Goal: Transaction & Acquisition: Purchase product/service

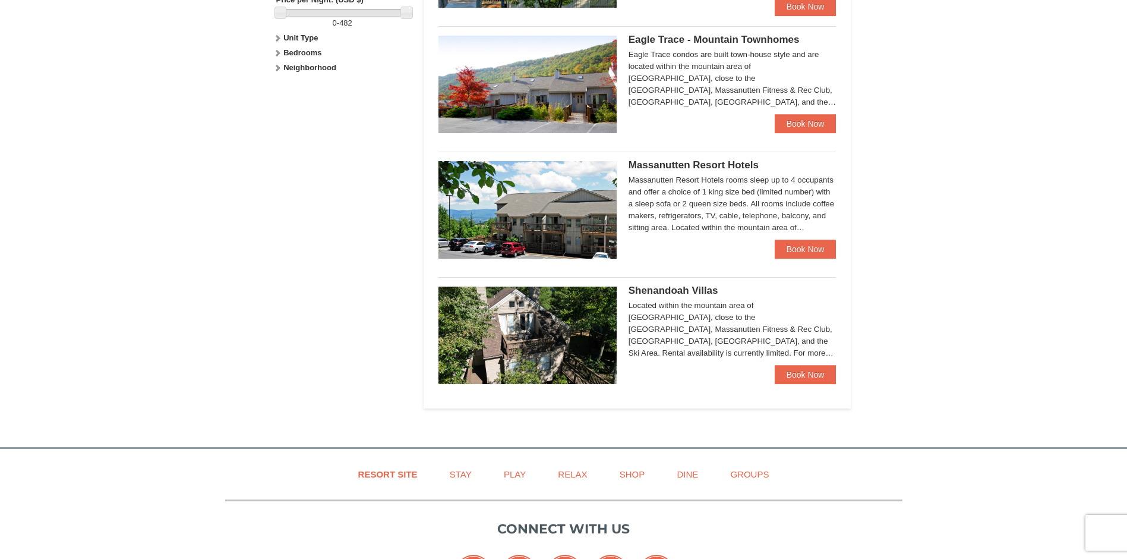
scroll to position [416, 0]
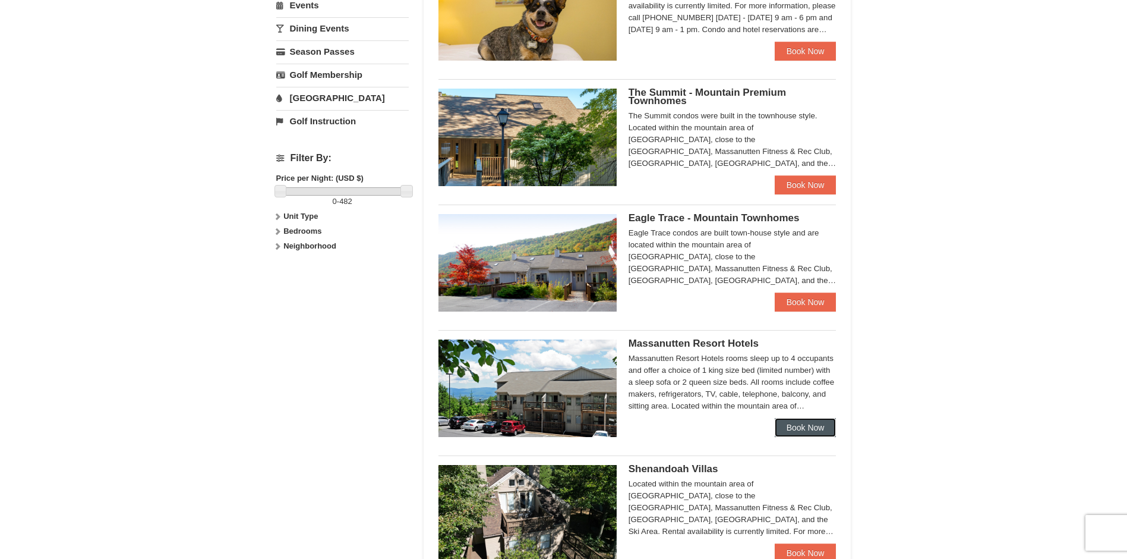
click at [819, 424] on link "Book Now" at bounding box center [806, 427] width 62 height 19
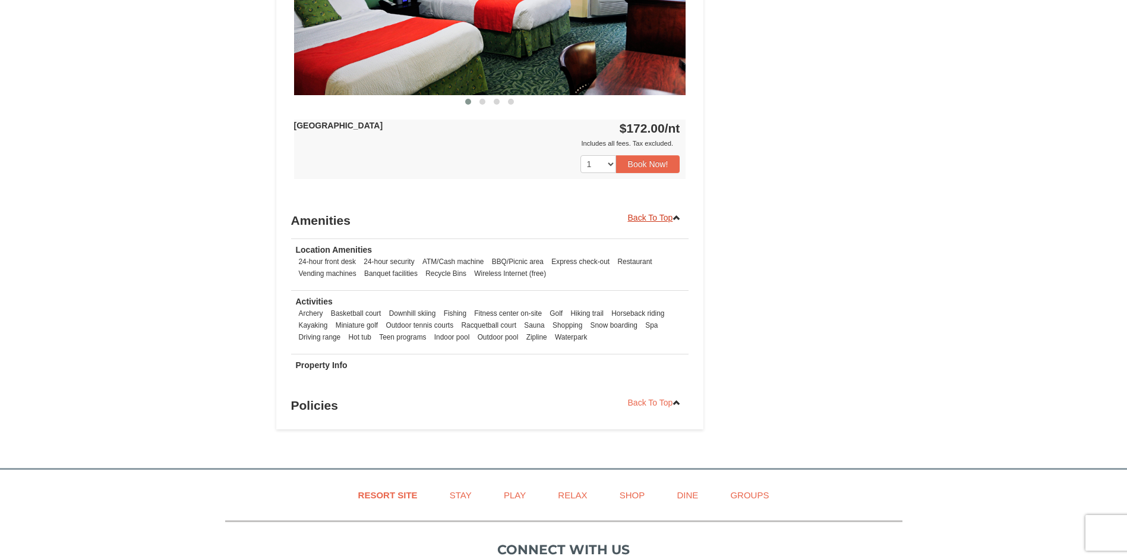
scroll to position [535, 0]
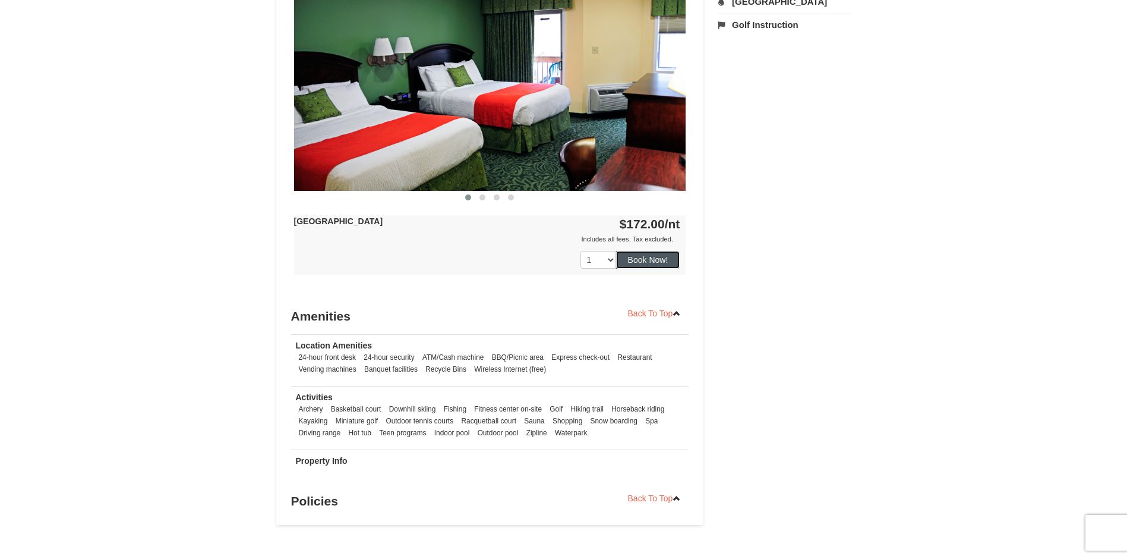
click at [646, 259] on button "Book Now!" at bounding box center [648, 260] width 64 height 18
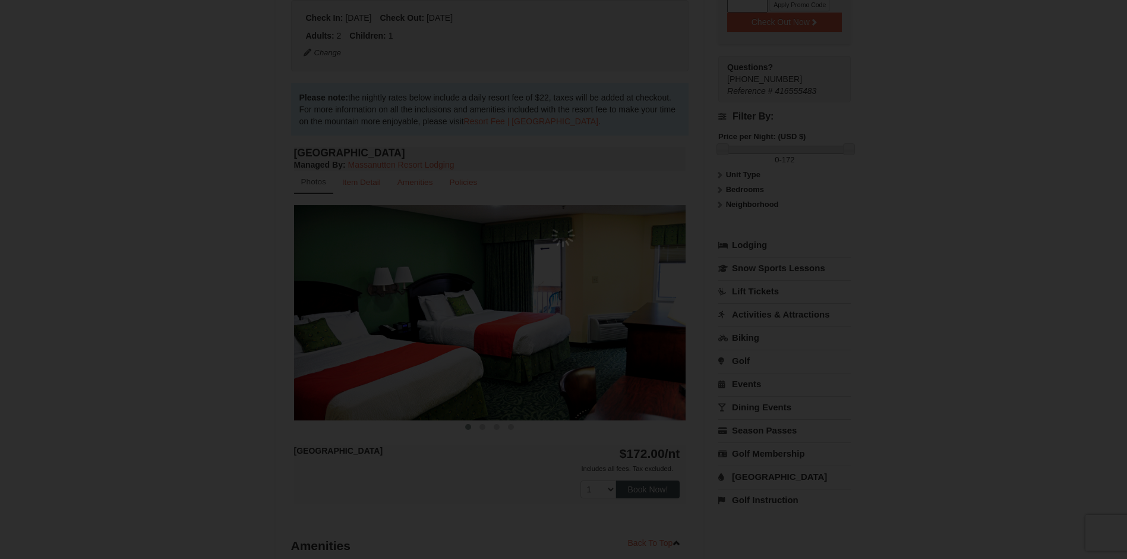
scroll to position [116, 0]
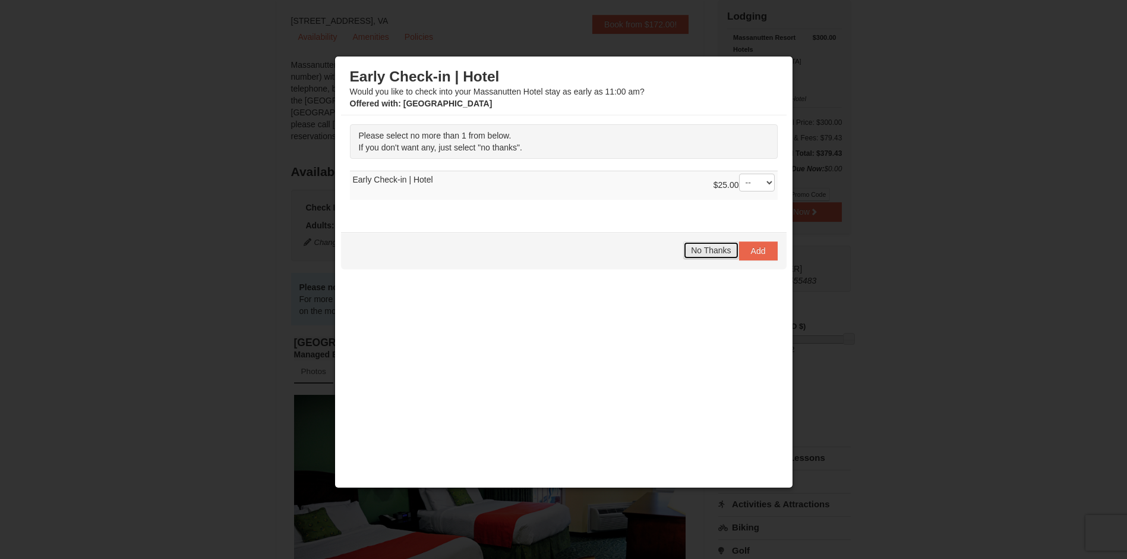
click at [724, 255] on button "No Thanks" at bounding box center [710, 250] width 55 height 18
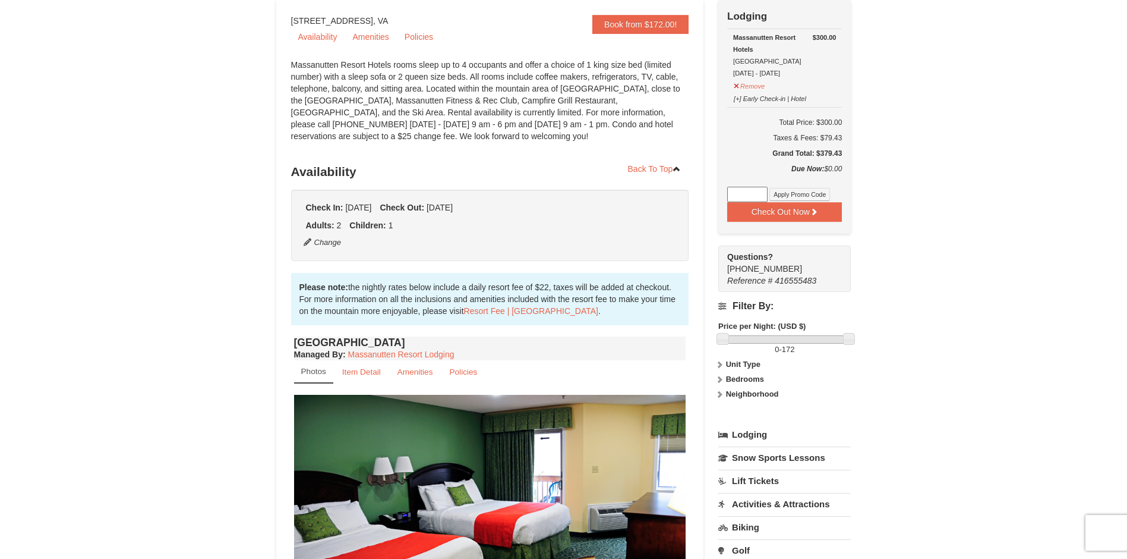
scroll to position [0, 0]
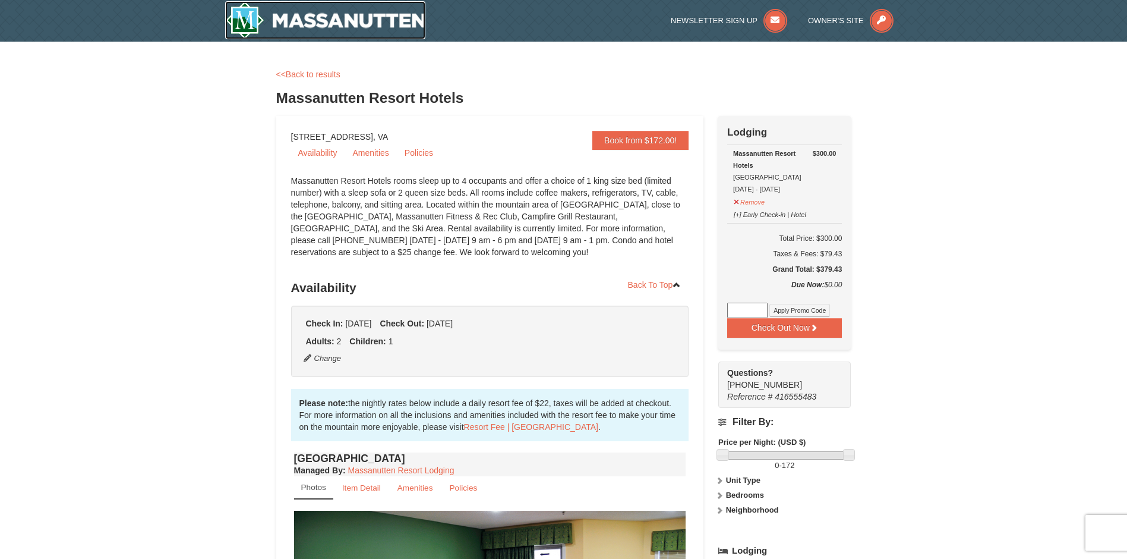
click at [246, 14] on img at bounding box center [325, 20] width 201 height 38
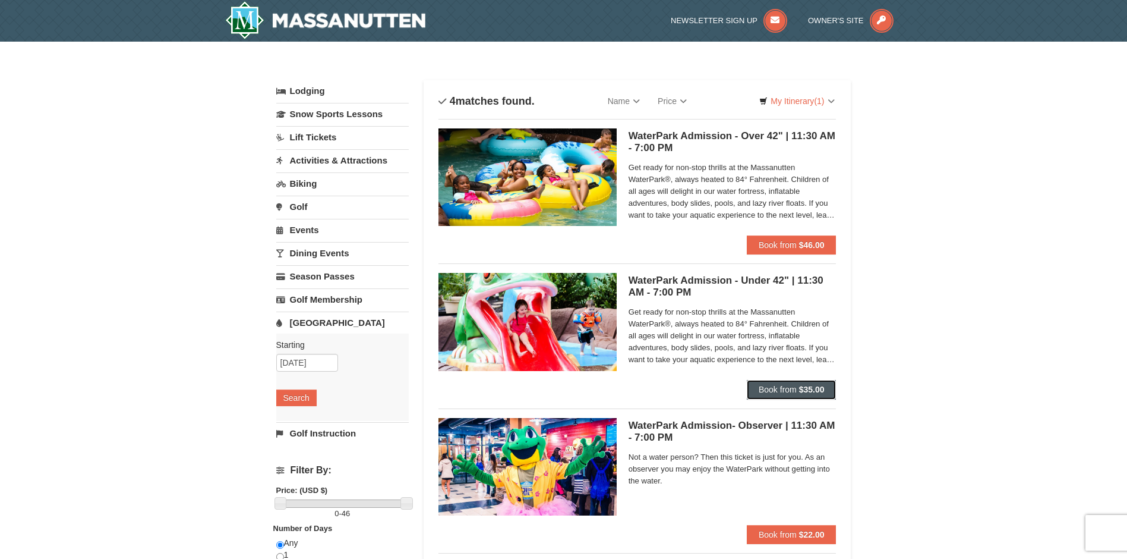
click at [759, 392] on span "Book from" at bounding box center [778, 389] width 38 height 10
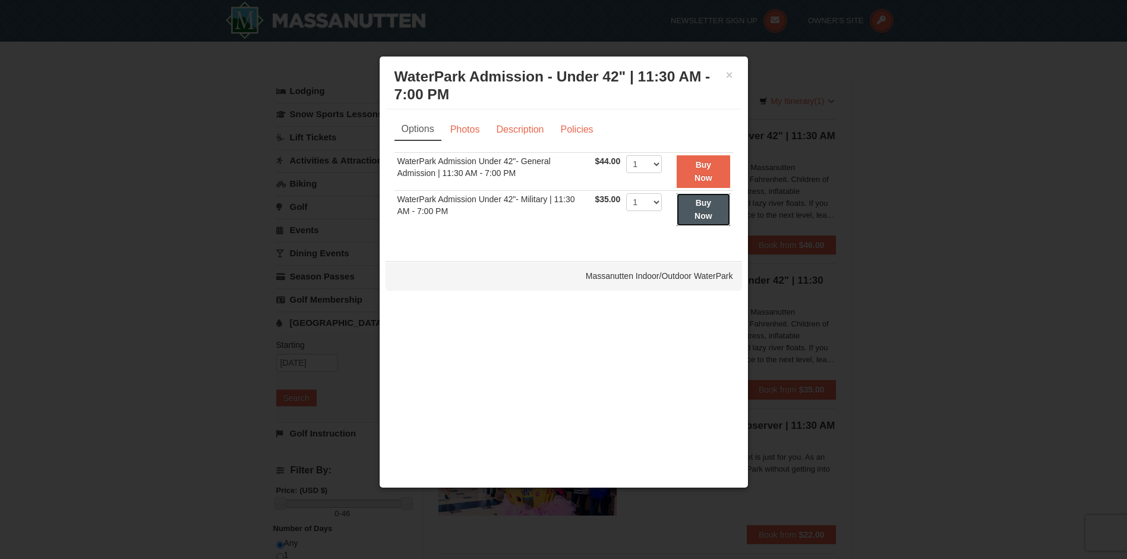
click at [693, 211] on button "Buy Now" at bounding box center [703, 209] width 53 height 33
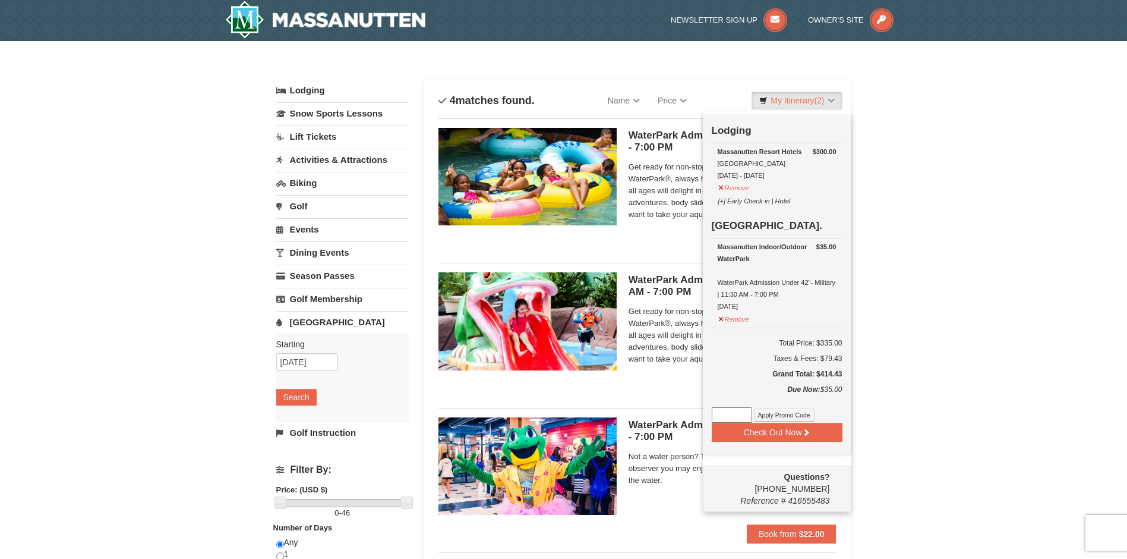
scroll to position [4, 0]
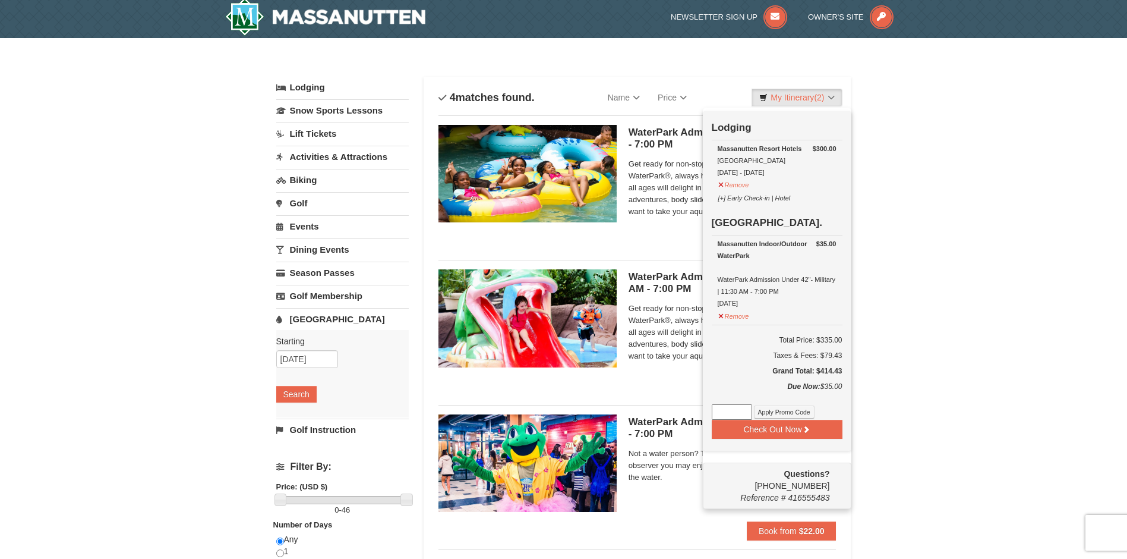
click at [950, 209] on div "× Categories List Filter My Itinerary (2) Check Out Now Lodging $300.00 Massanu…" at bounding box center [563, 382] width 1127 height 689
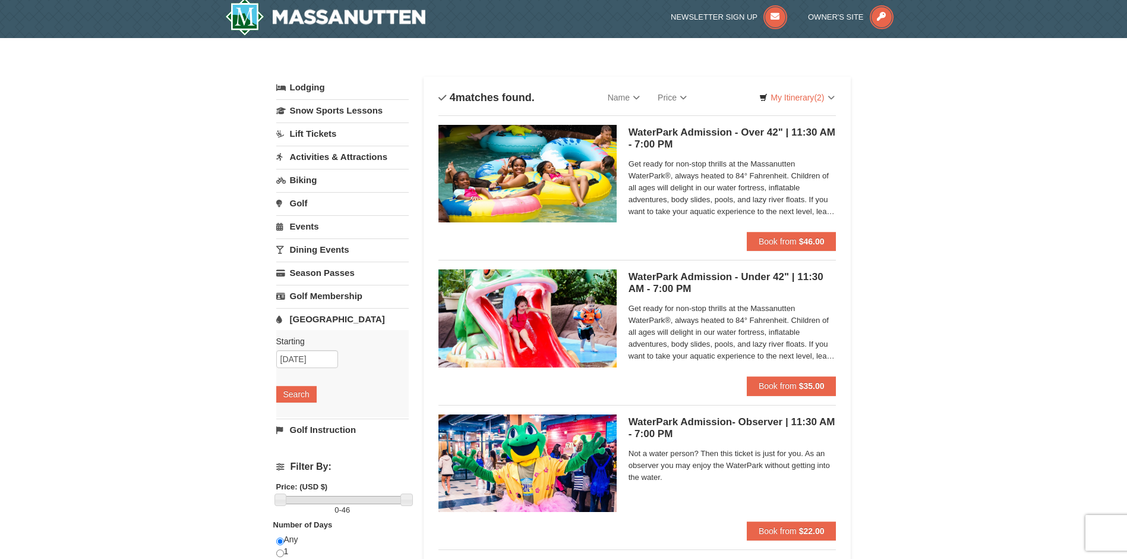
click at [765, 227] on div "WaterPark Admission - Over 42" | 11:30 AM - 7:00 PM Massanutten Indoor/Outdoor …" at bounding box center [733, 178] width 208 height 107
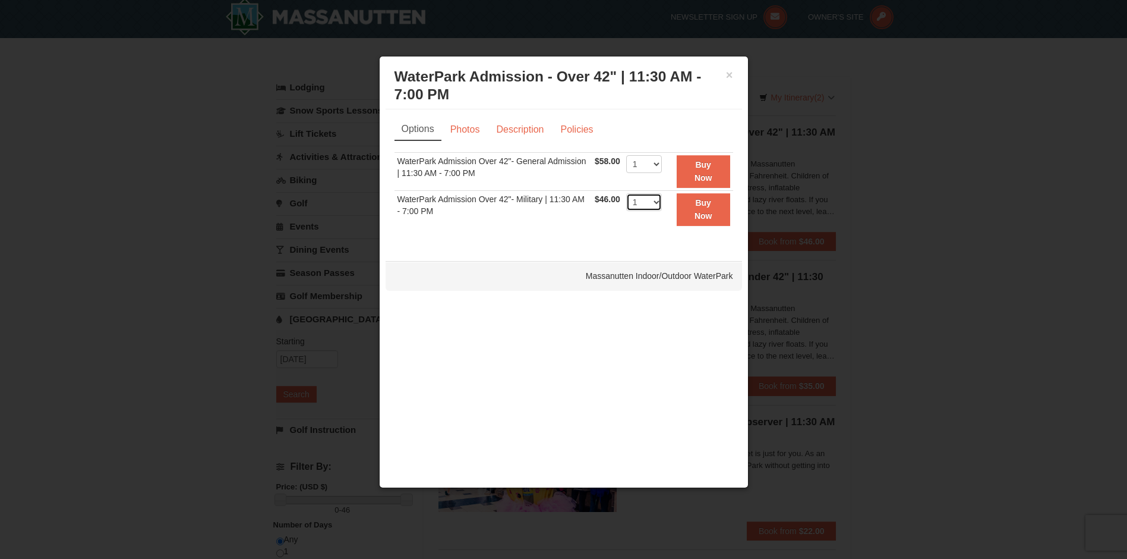
select select "2"
click at [709, 203] on strong "Buy Now" at bounding box center [704, 209] width 18 height 23
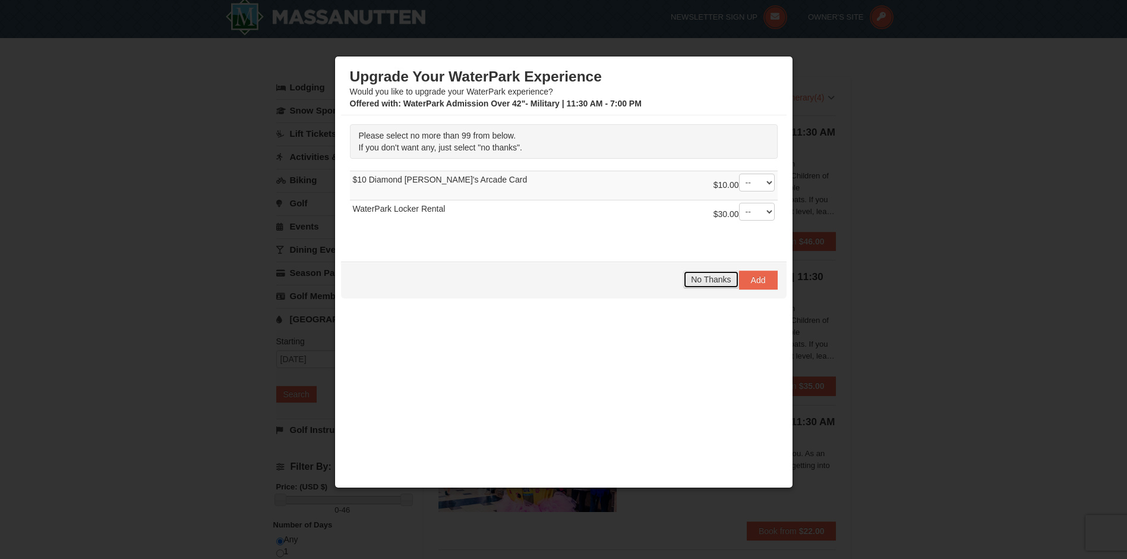
click at [732, 281] on button "No Thanks" at bounding box center [710, 279] width 55 height 18
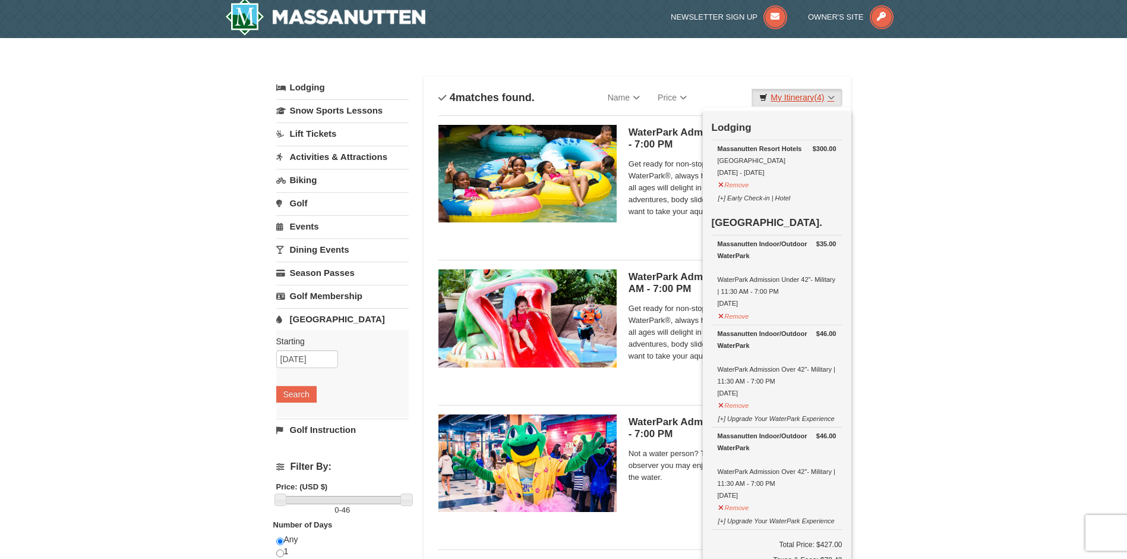
click at [809, 100] on link "My Itinerary (4)" at bounding box center [797, 98] width 90 height 18
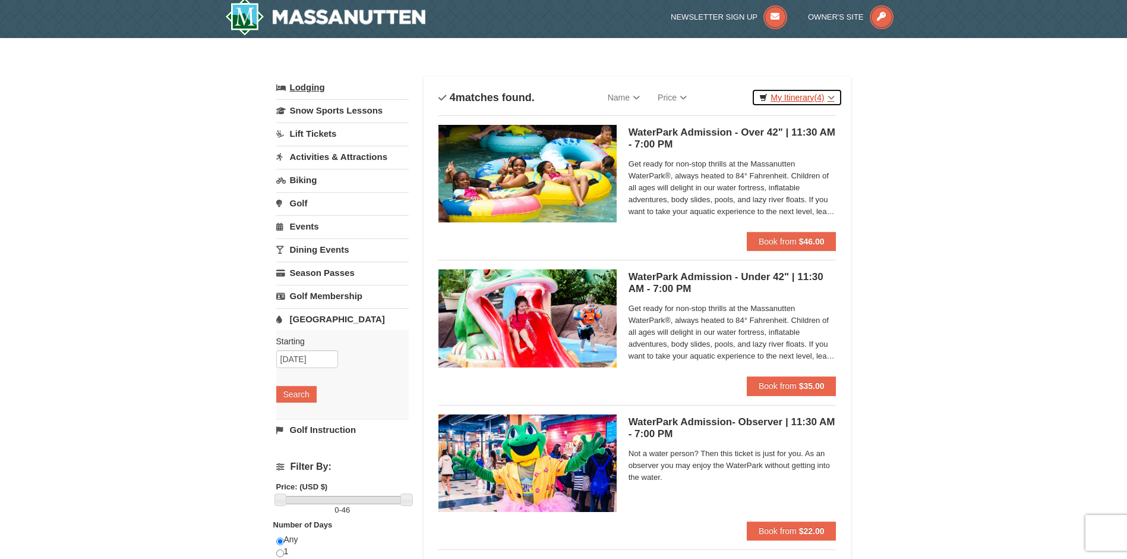
scroll to position [0, 0]
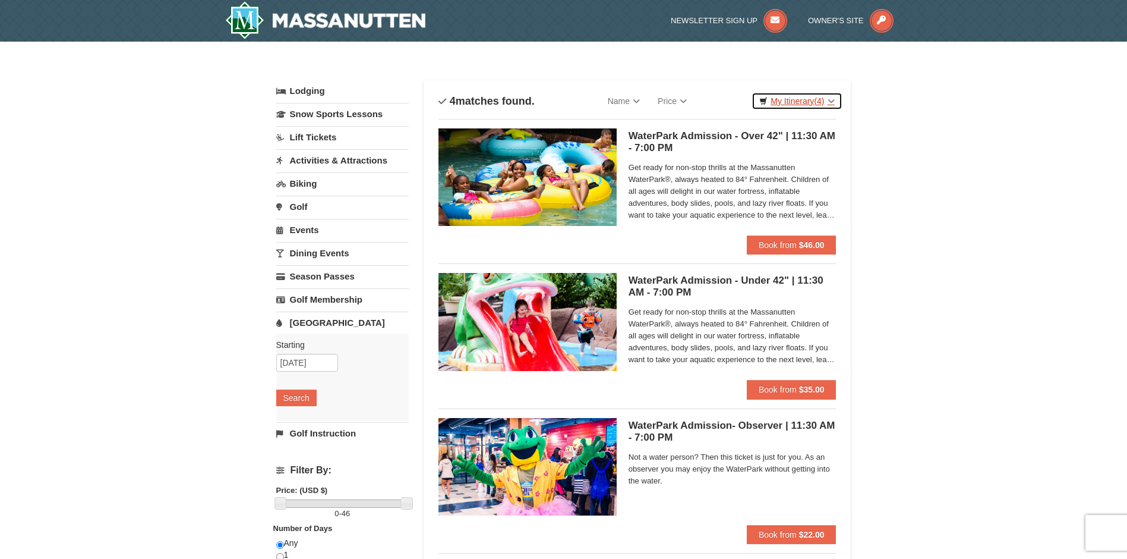
click at [798, 99] on link "My Itinerary (4)" at bounding box center [797, 101] width 90 height 18
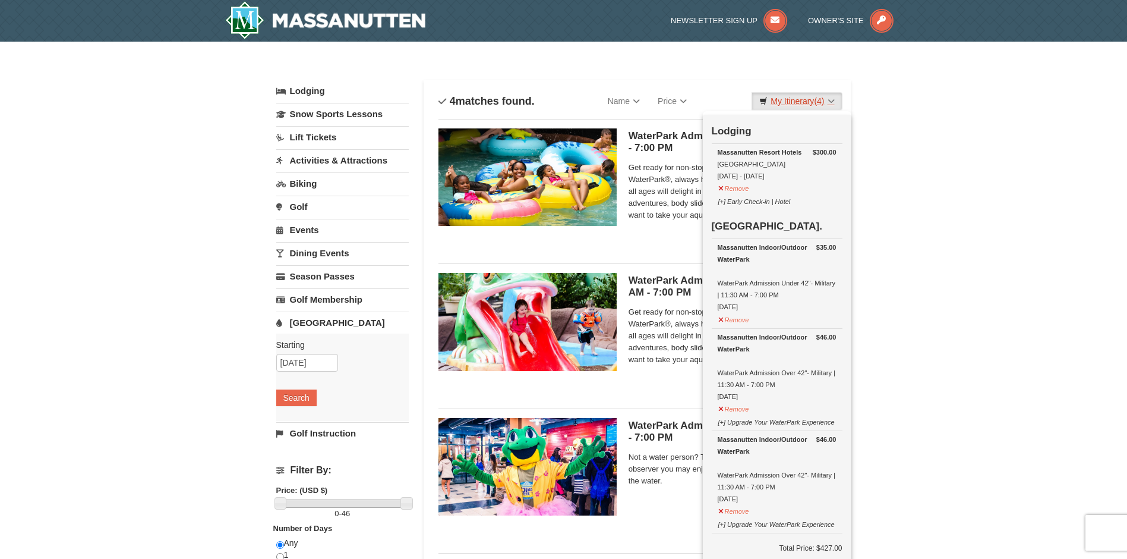
scroll to position [178, 0]
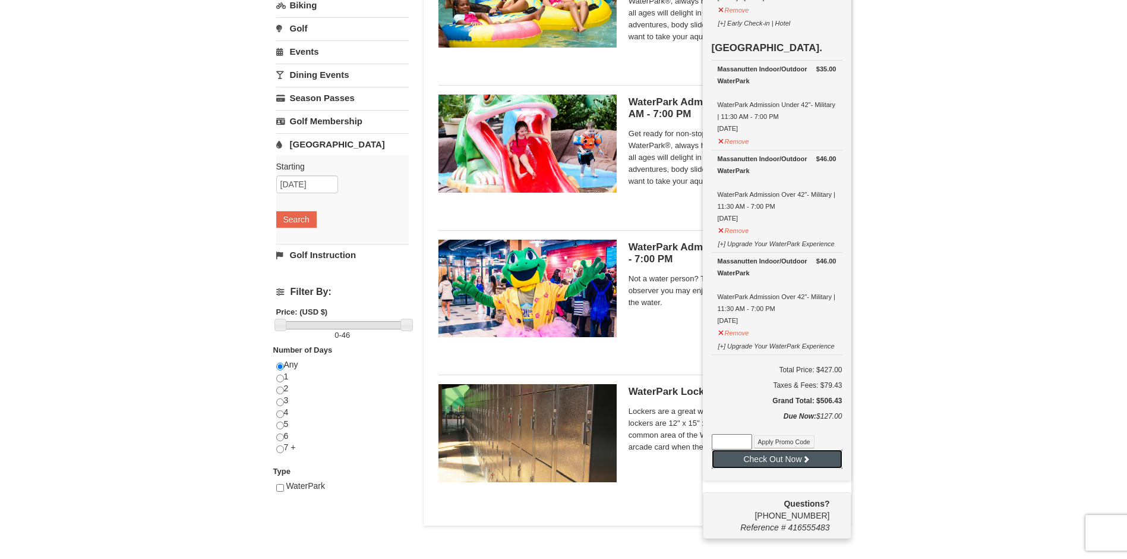
click at [812, 464] on button "Check Out Now" at bounding box center [777, 458] width 131 height 19
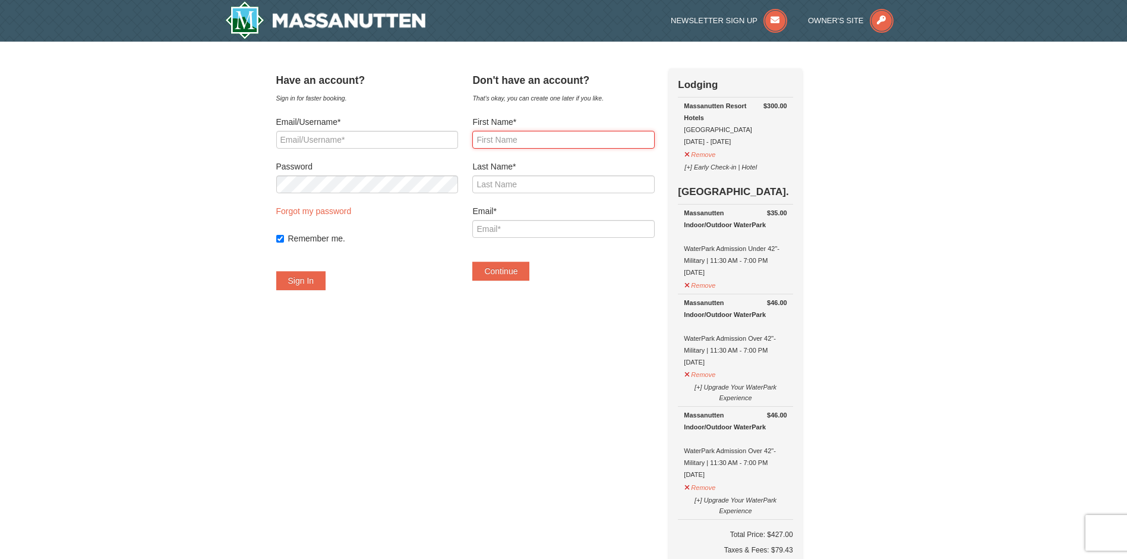
click at [601, 139] on input "First Name*" at bounding box center [563, 140] width 182 height 18
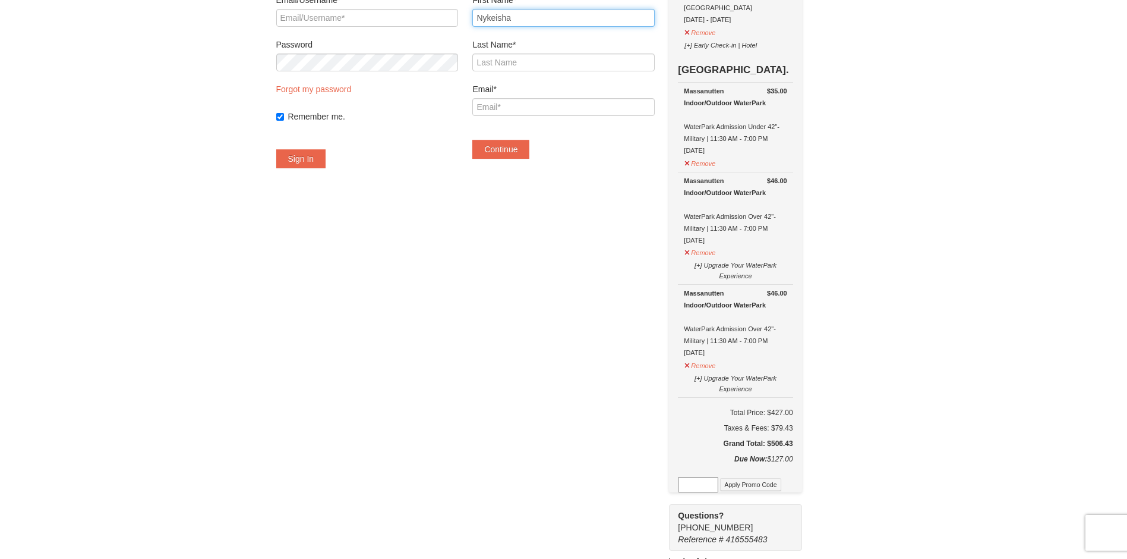
scroll to position [118, 0]
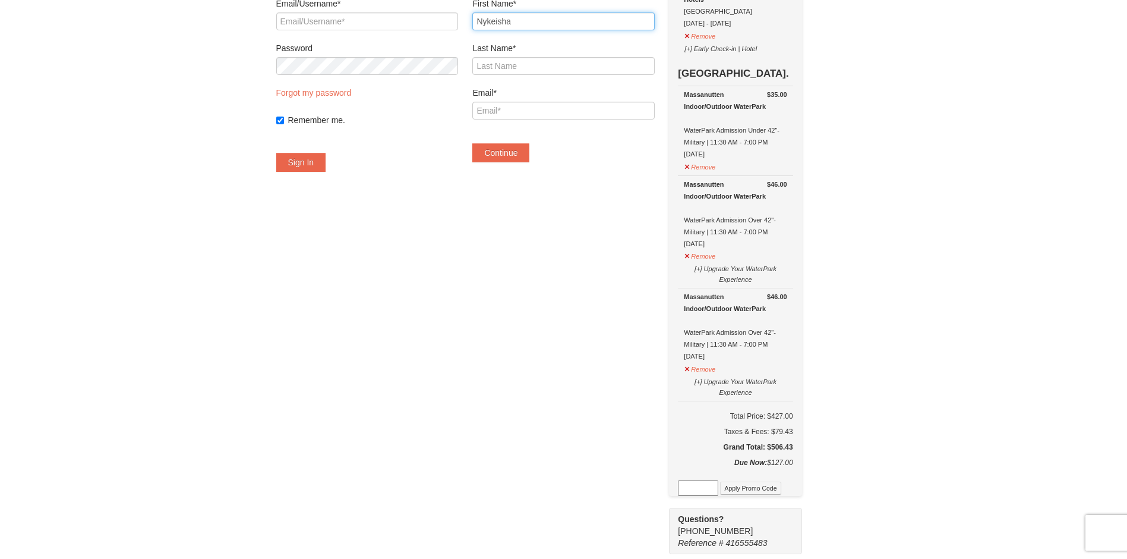
type input "Nykeisha"
drag, startPoint x: 566, startPoint y: 314, endPoint x: 529, endPoint y: 330, distance: 40.7
click at [528, 330] on div "Have an account? Sign in for faster booking. Email/Username* Password Forgot my…" at bounding box center [563, 396] width 575 height 892
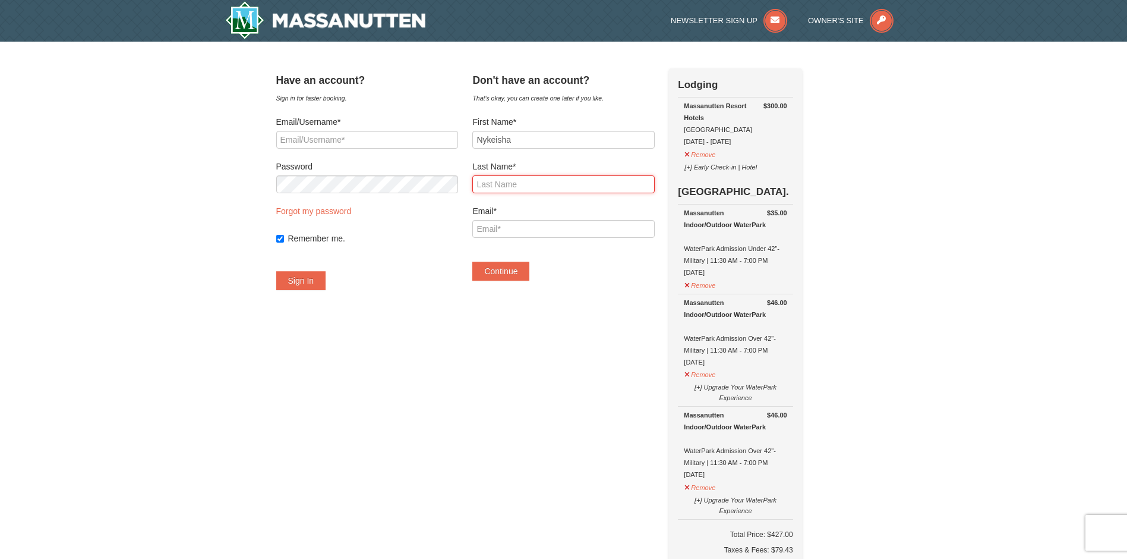
drag, startPoint x: 502, startPoint y: 182, endPoint x: 509, endPoint y: 191, distance: 11.4
click at [509, 191] on input "Last Name*" at bounding box center [563, 184] width 182 height 18
type input "Hogg"
click at [528, 223] on input "Email*" at bounding box center [563, 229] width 182 height 18
type input "nykeishahogg@gmail.com"
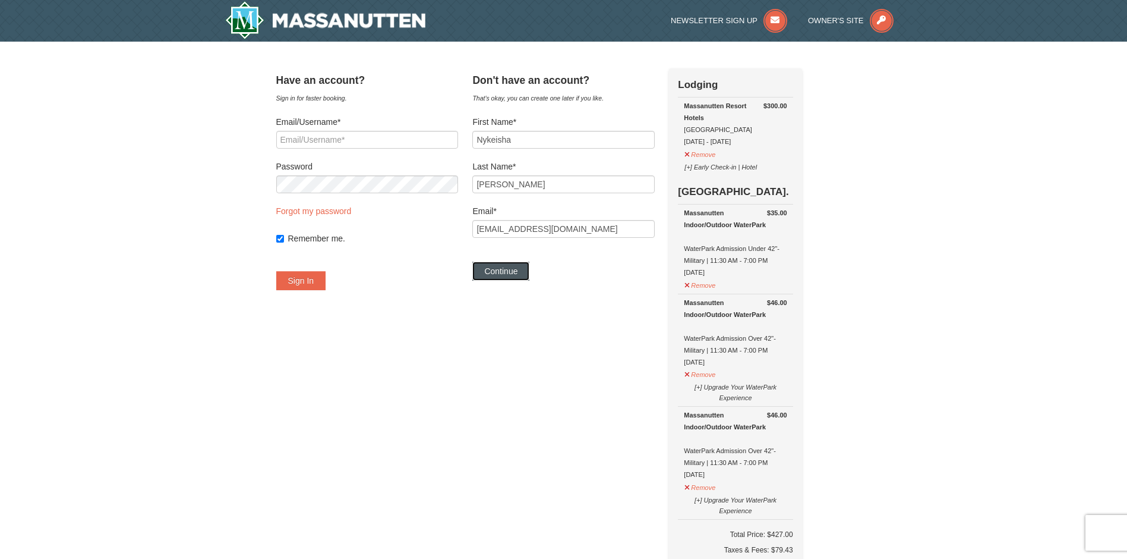
click at [521, 269] on button "Continue" at bounding box center [500, 270] width 57 height 19
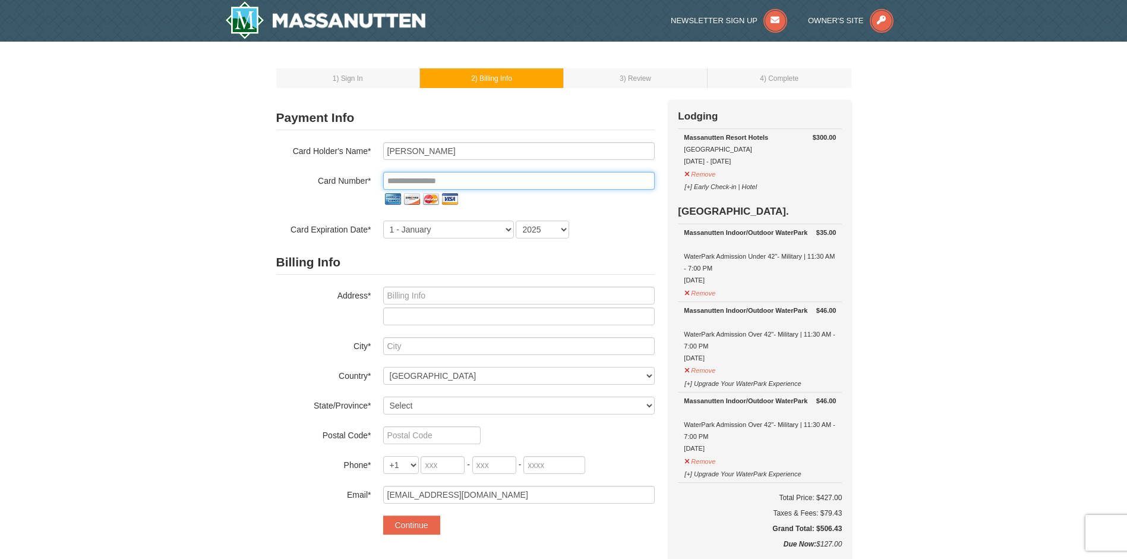
click at [421, 175] on input "tel" at bounding box center [519, 181] width 272 height 18
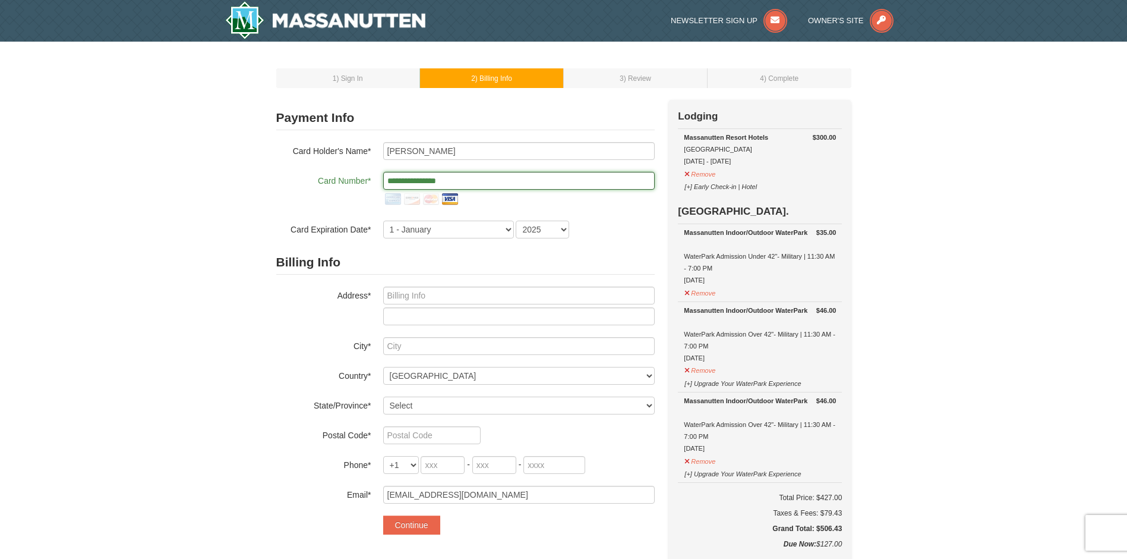
type input "**********"
select select "9"
select select "2029"
click at [445, 302] on input "text" at bounding box center [519, 295] width 272 height 18
type input "1319 Reservoir Ave"
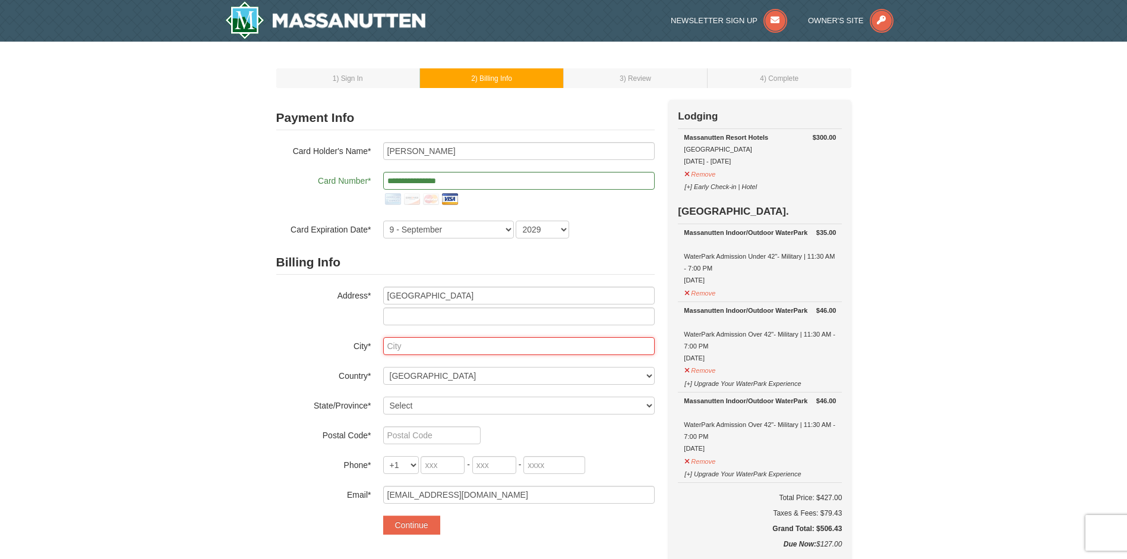
drag, startPoint x: 445, startPoint y: 344, endPoint x: 433, endPoint y: 351, distance: 14.4
click at [433, 352] on input "text" at bounding box center [519, 346] width 272 height 18
click at [412, 353] on input "text" at bounding box center [519, 346] width 272 height 18
type input "Norfolk"
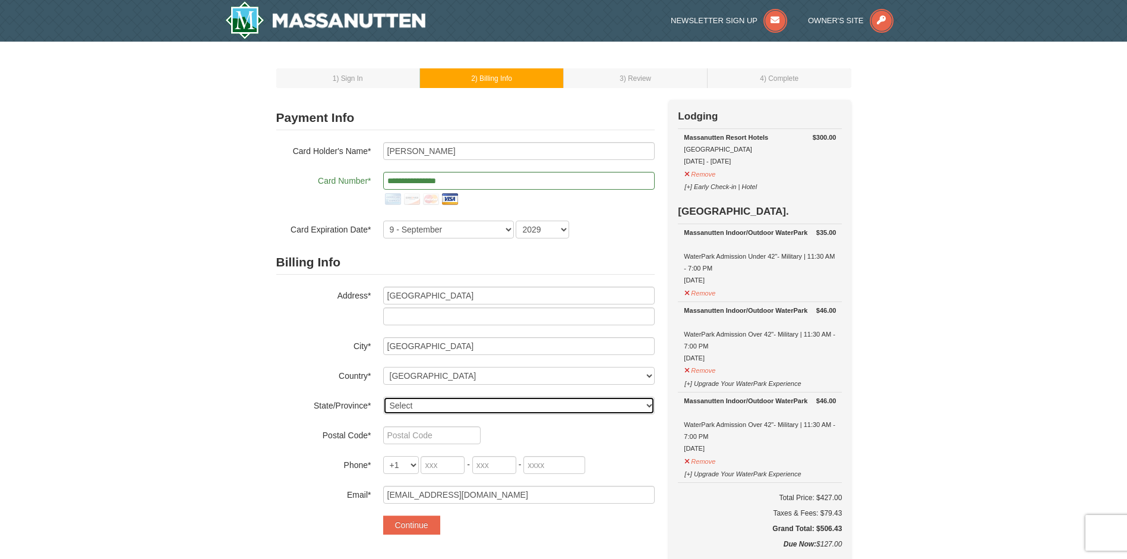
select select "VA"
click at [433, 434] on input "text" at bounding box center [431, 435] width 97 height 18
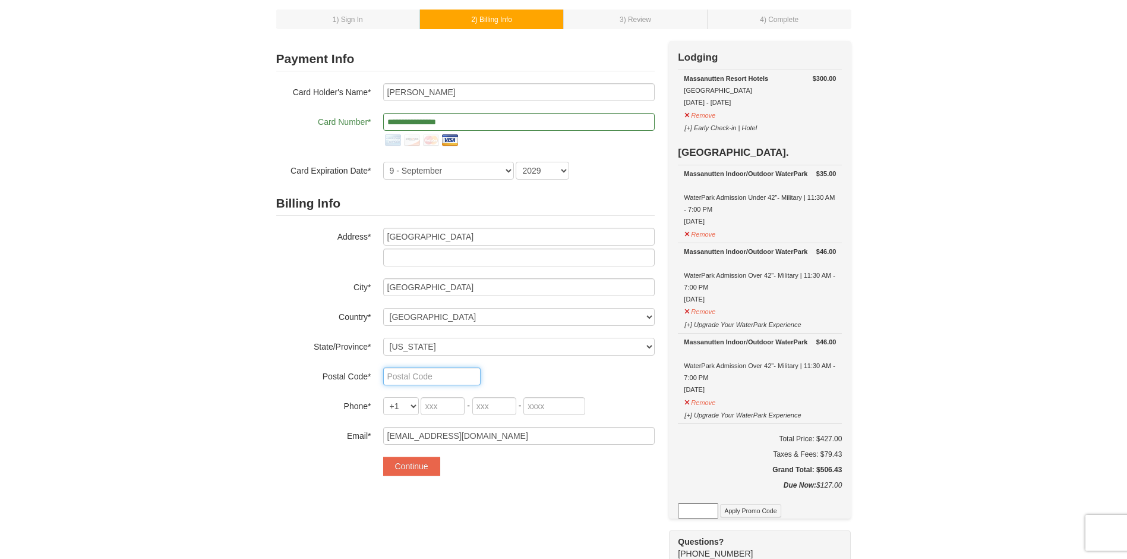
click at [425, 379] on input "text" at bounding box center [431, 376] width 97 height 18
drag, startPoint x: 75, startPoint y: 343, endPoint x: 105, endPoint y: 337, distance: 30.9
click at [105, 337] on div "1 ) Sign In 2 ) Billing Info 3 ) Review ) Complete ×" at bounding box center [563, 437] width 1127 height 909
click at [410, 376] on input "text" at bounding box center [431, 376] width 97 height 18
type input "23504"
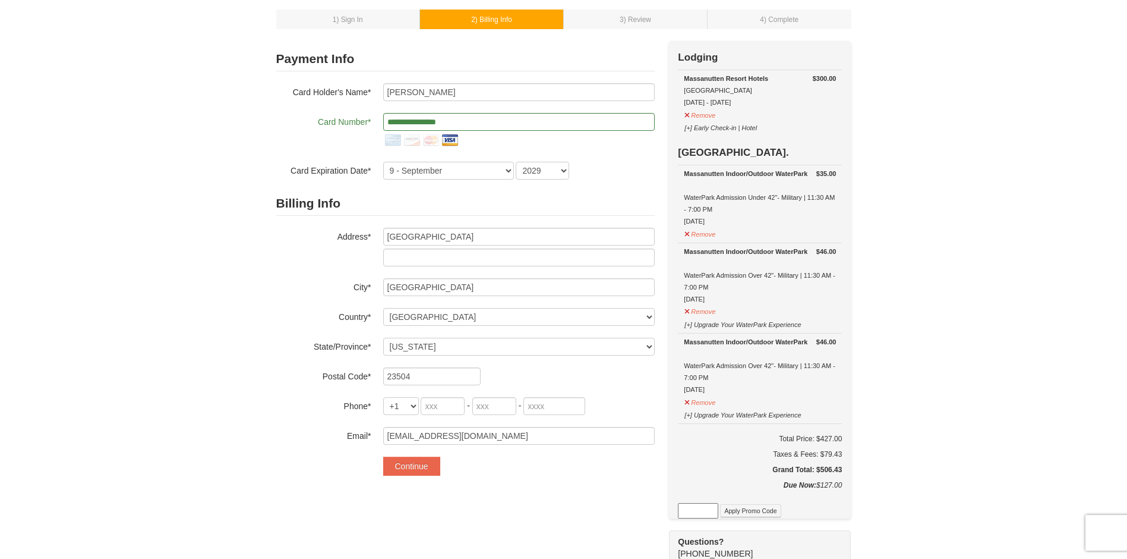
click at [468, 421] on div "Billing Info Address* 1319 Reservoir Ave City* Norfolk Country* ----- Select --…" at bounding box center [465, 317] width 379 height 253
click at [467, 414] on div "+1 +20 +212 +213 +216 +218 +220 +221 +222 +223 +224 +225 +226 +227 +228 +229 +2…" at bounding box center [519, 406] width 272 height 18
click at [464, 406] on input "tel" at bounding box center [443, 406] width 44 height 18
type input "860"
click at [487, 406] on input "tel" at bounding box center [494, 406] width 44 height 18
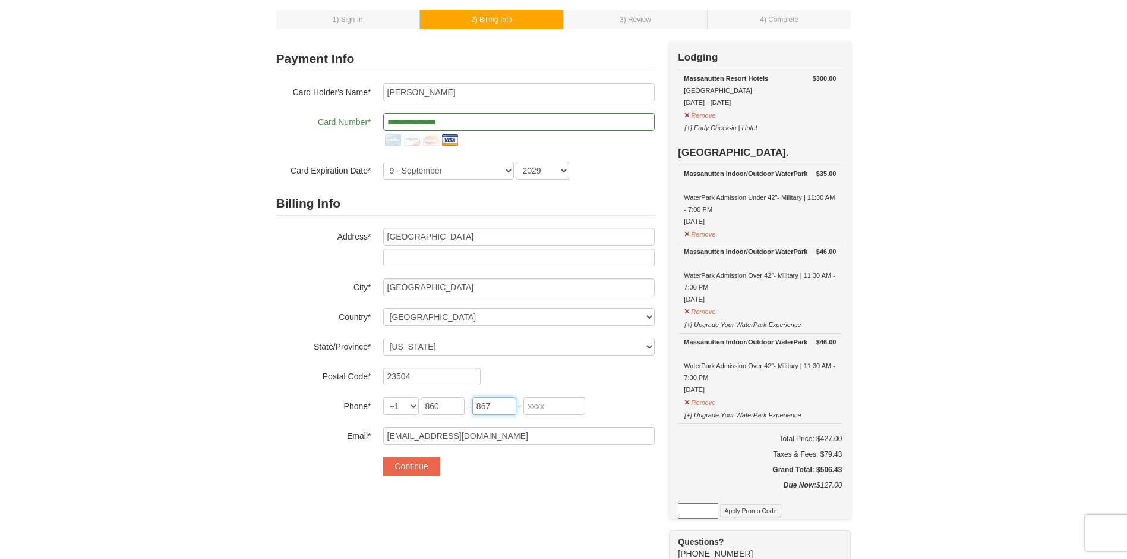
type input "867"
click at [574, 398] on input "tel" at bounding box center [555, 406] width 62 height 18
click at [506, 454] on form "**********" at bounding box center [465, 261] width 379 height 428
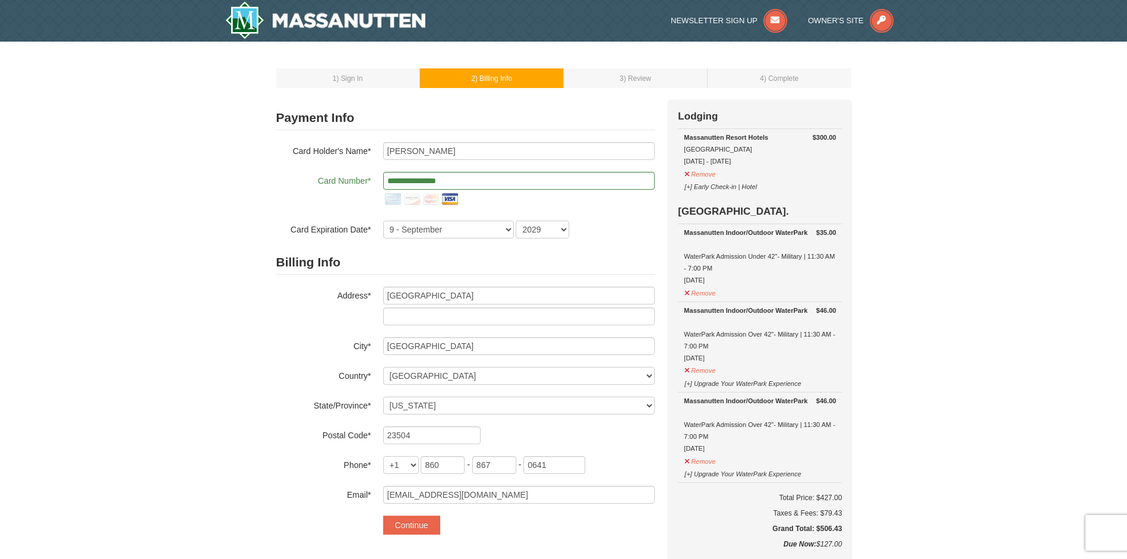
drag, startPoint x: 340, startPoint y: 263, endPoint x: 264, endPoint y: 247, distance: 77.0
click at [264, 247] on div "1 ) Sign In 2 ) Billing Info 3 ) Review ) Complete ×" at bounding box center [563, 495] width 599 height 885
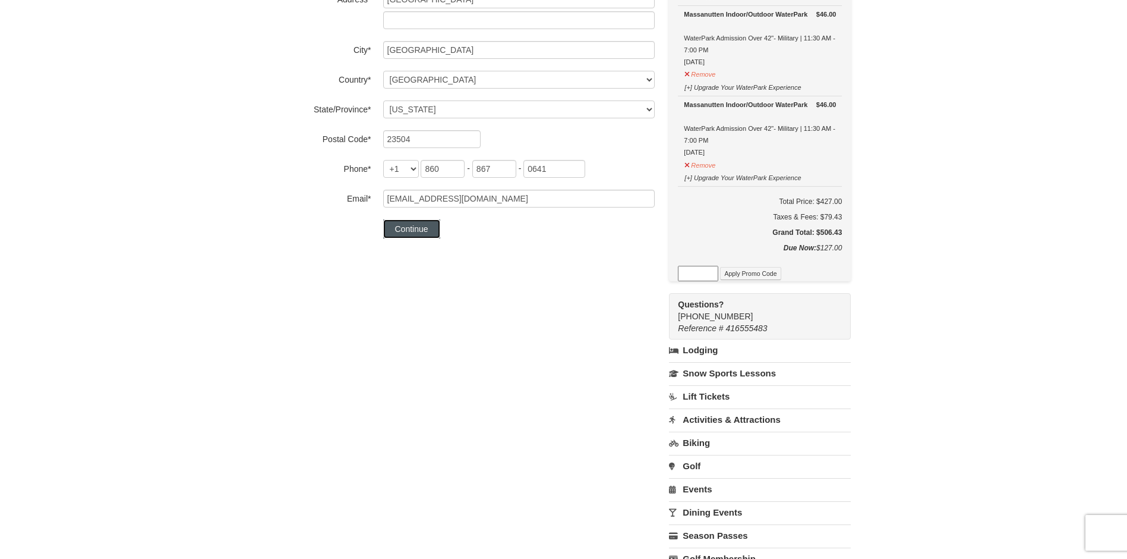
drag, startPoint x: 431, startPoint y: 229, endPoint x: 584, endPoint y: 165, distance: 166.4
click at [582, 159] on form "**********" at bounding box center [465, 24] width 379 height 428
drag, startPoint x: 557, startPoint y: 169, endPoint x: 458, endPoint y: 174, distance: 98.8
click at [458, 173] on span "860 - 867 - 0641" at bounding box center [503, 168] width 165 height 10
type input "6126"
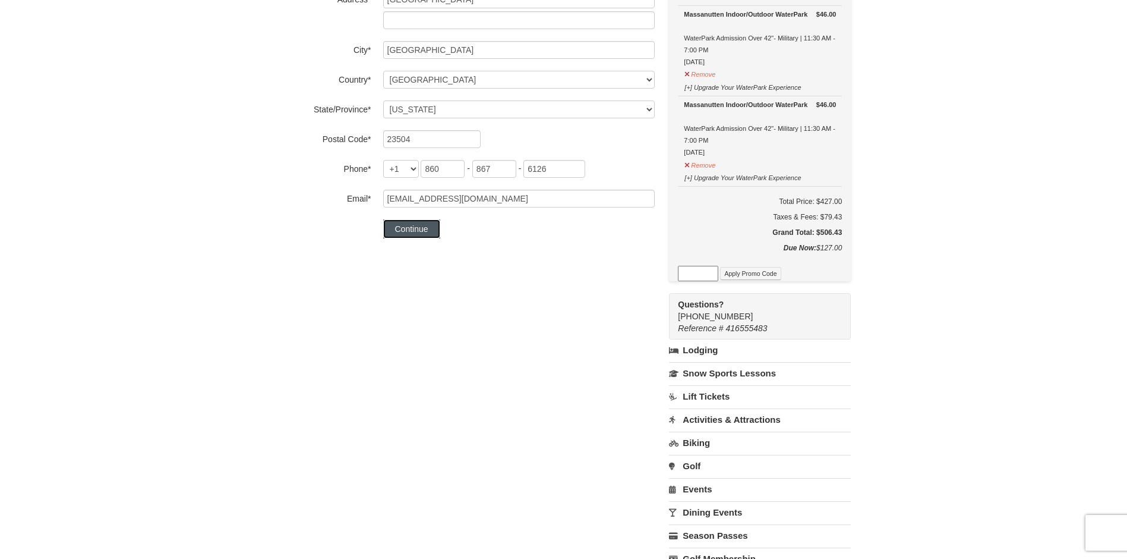
drag, startPoint x: 424, startPoint y: 228, endPoint x: 361, endPoint y: 492, distance: 272.0
click at [360, 492] on div "**********" at bounding box center [563, 216] width 575 height 824
click at [414, 225] on button "Continue" at bounding box center [411, 228] width 57 height 19
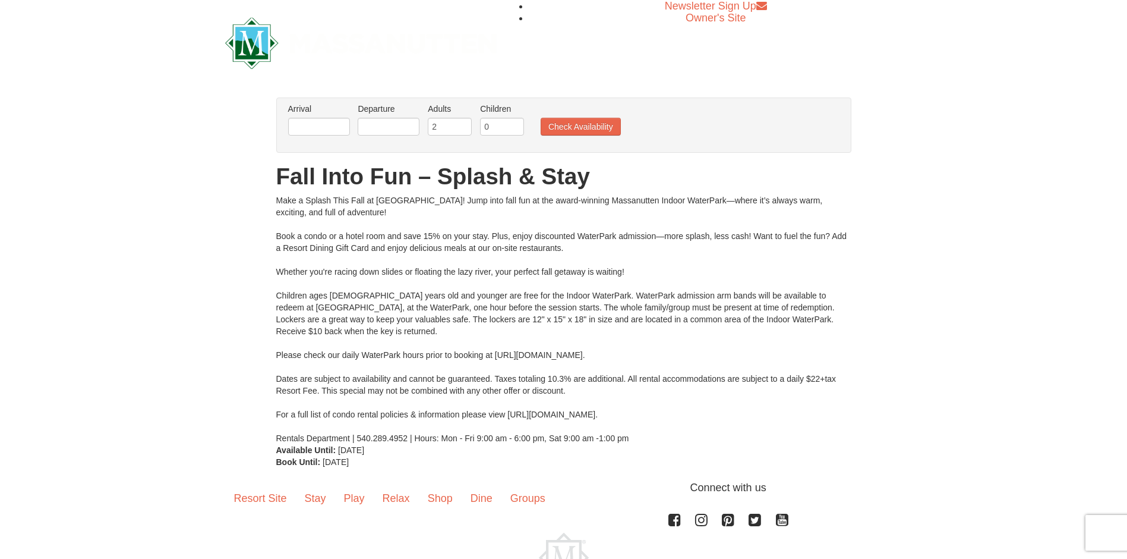
drag, startPoint x: 298, startPoint y: 242, endPoint x: 398, endPoint y: 235, distance: 100.1
click at [398, 235] on div "Make a Splash This Fall at Massanutten! Jump into fall fun at the award-winning…" at bounding box center [563, 319] width 575 height 250
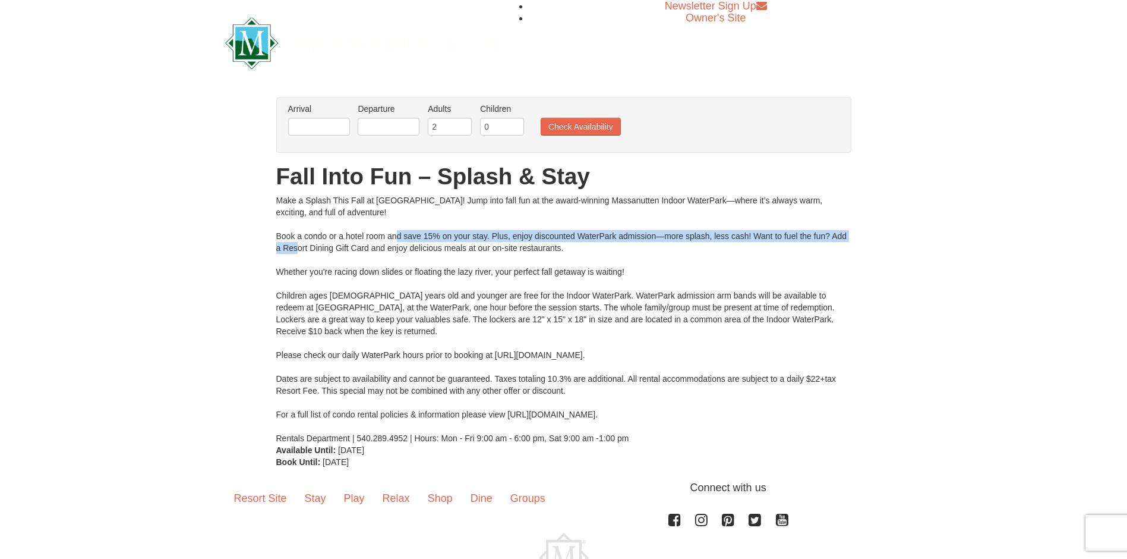
click at [779, 253] on div "Make a Splash This Fall at Massanutten! Jump into fall fun at the award-winning…" at bounding box center [563, 319] width 575 height 250
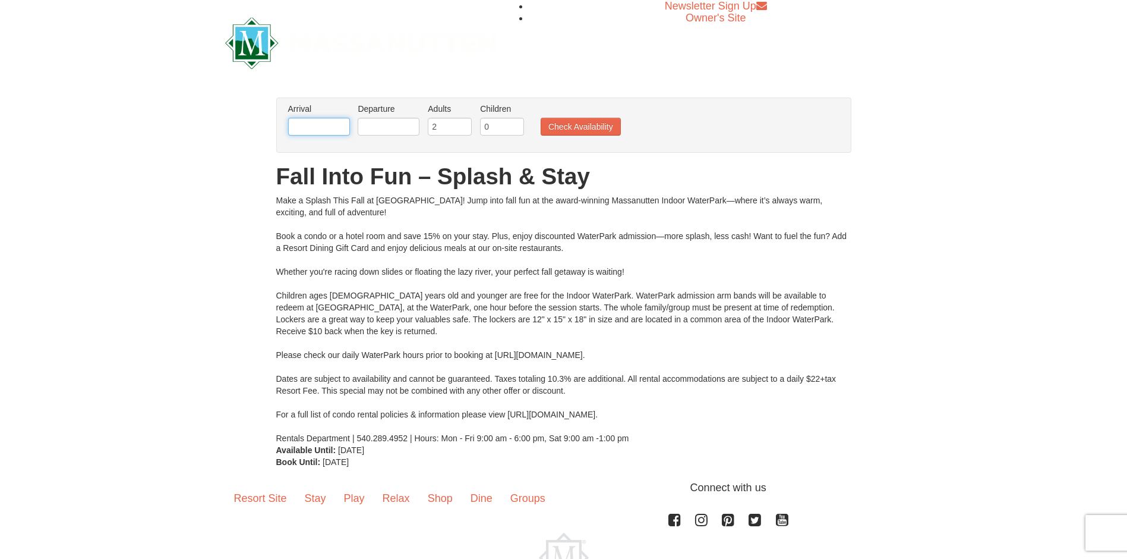
click at [305, 134] on input "text" at bounding box center [319, 127] width 62 height 18
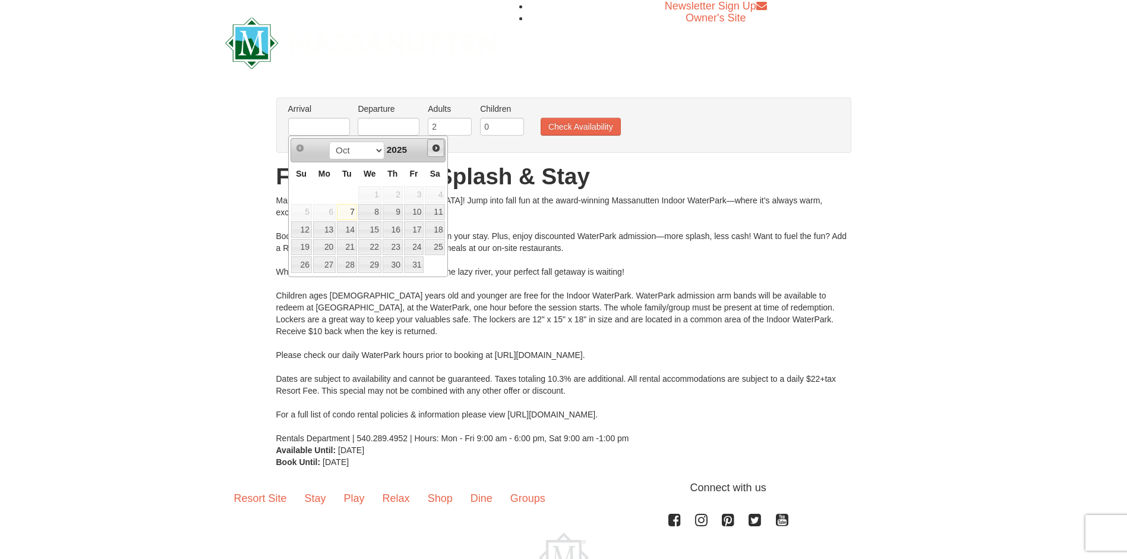
click at [438, 147] on span "Next" at bounding box center [436, 148] width 10 height 10
click at [421, 213] on link "7" at bounding box center [414, 212] width 20 height 17
type input "11/07/2025"
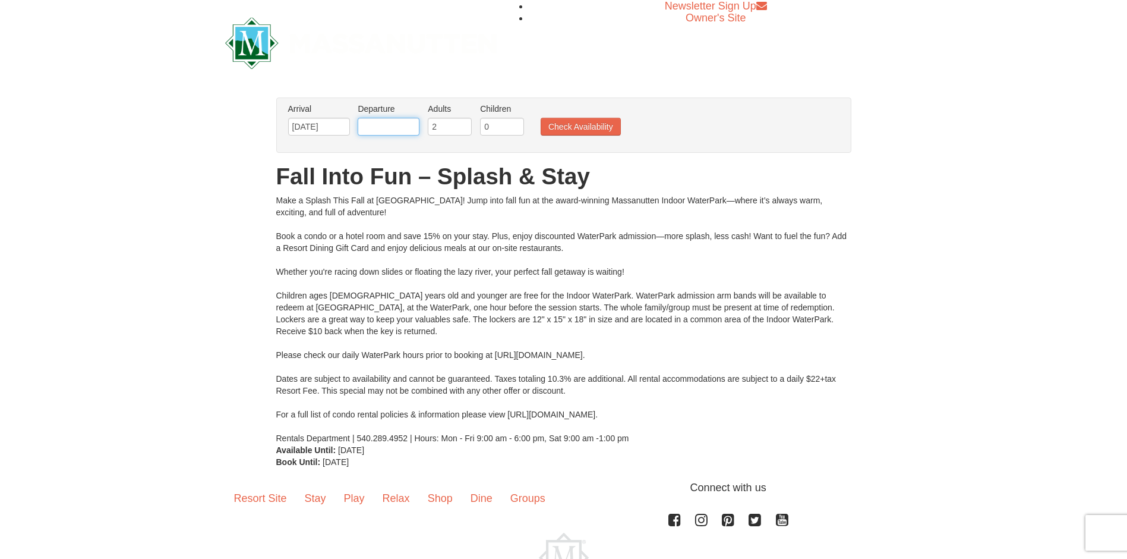
click at [402, 130] on input "text" at bounding box center [389, 127] width 62 height 18
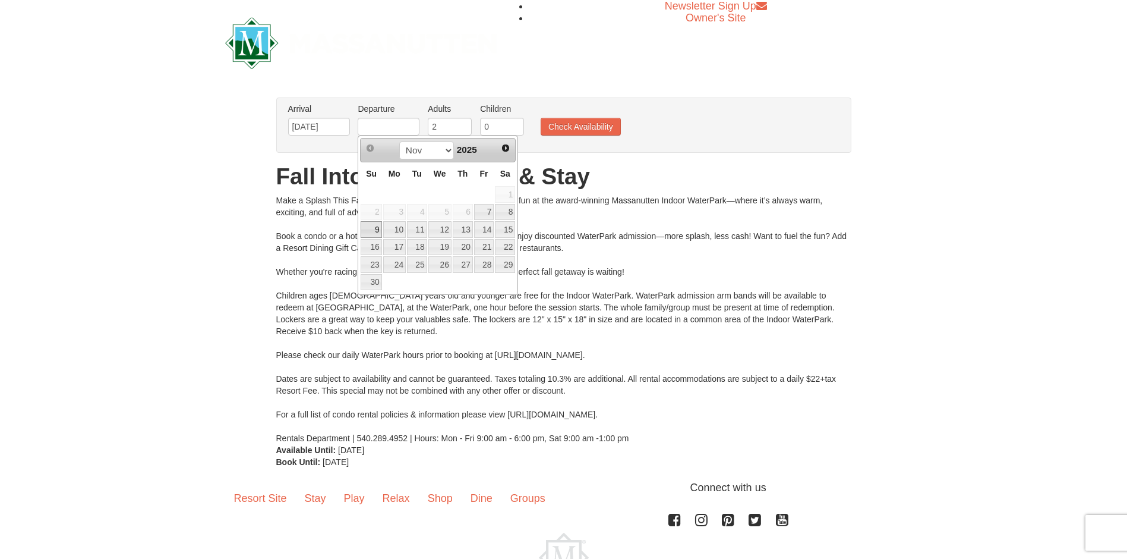
click at [377, 235] on link "9" at bounding box center [371, 229] width 21 height 17
type input "11/09/2025"
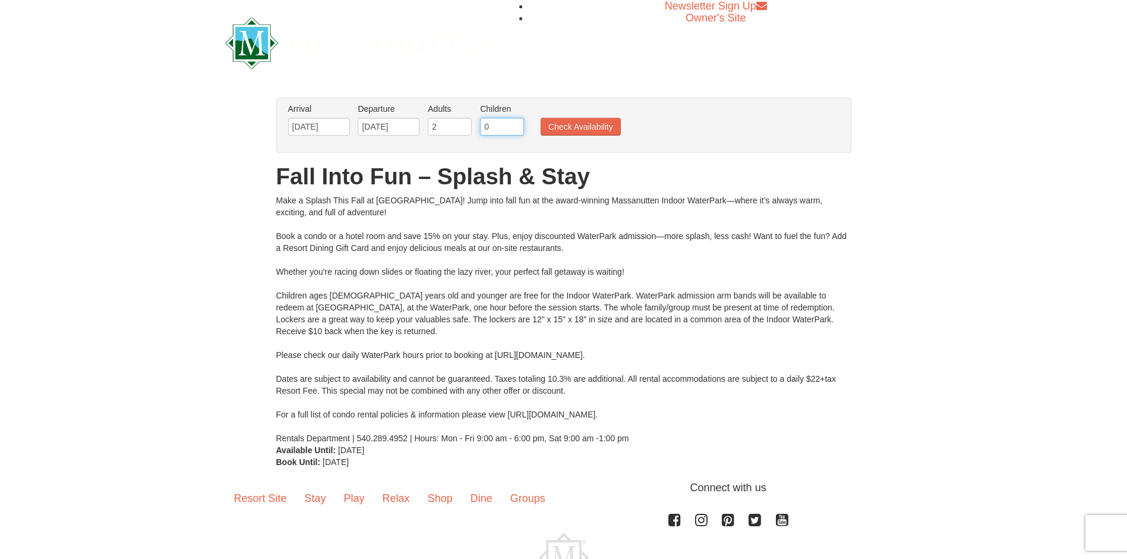
click at [483, 130] on input "0" at bounding box center [502, 127] width 44 height 18
type input "1"
click at [567, 127] on button "Check Availability" at bounding box center [581, 127] width 80 height 18
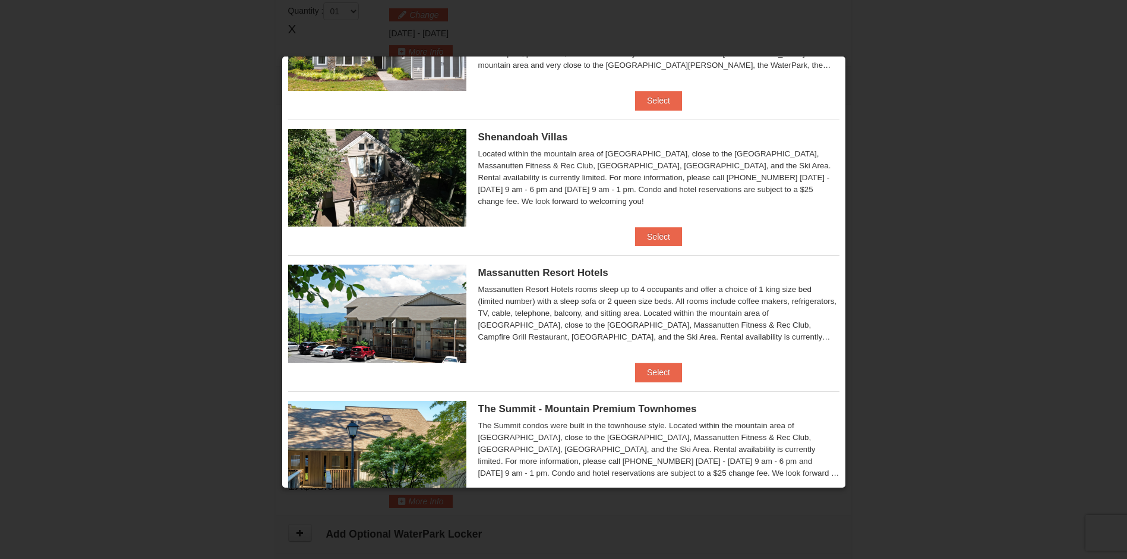
scroll to position [357, 0]
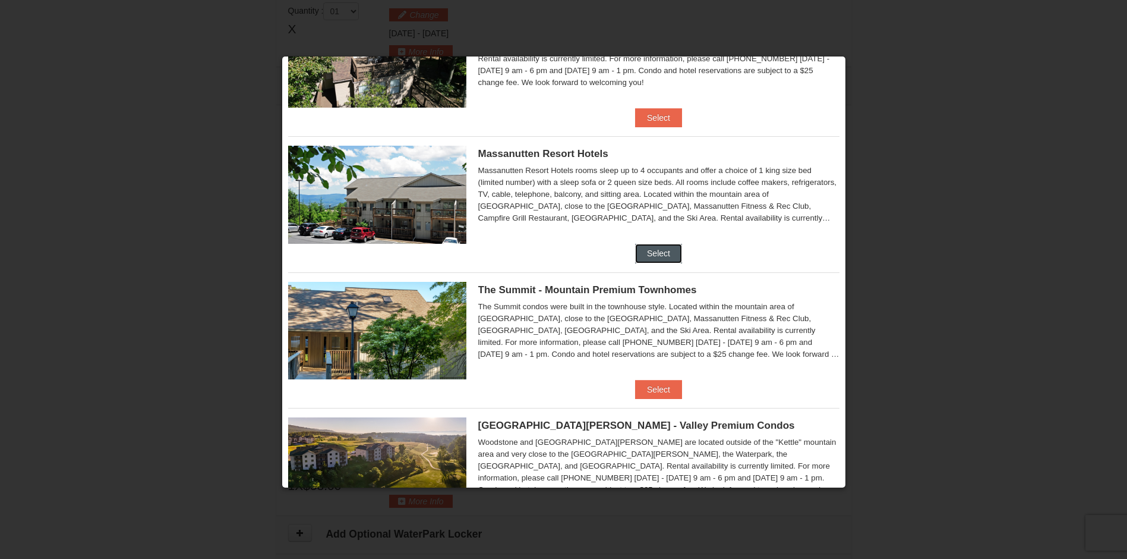
click at [649, 257] on button "Select" at bounding box center [658, 253] width 47 height 19
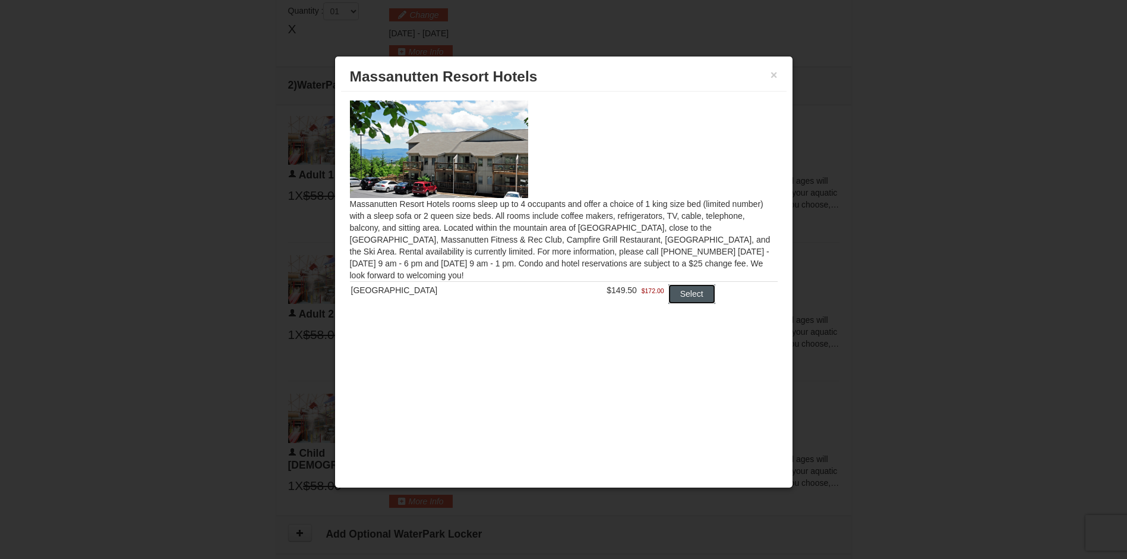
click at [682, 297] on button "Select" at bounding box center [692, 293] width 47 height 19
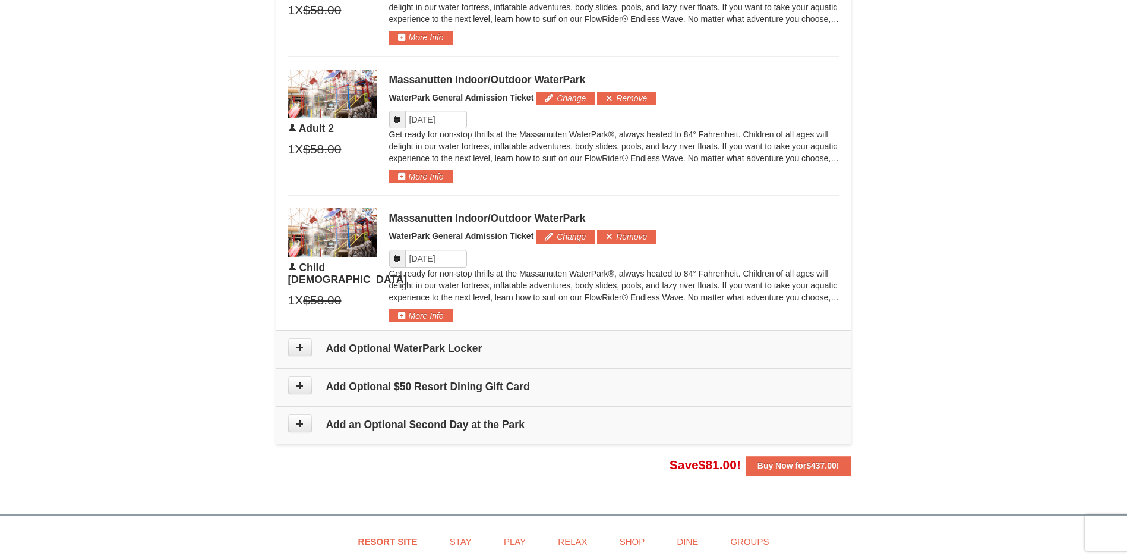
scroll to position [506, 0]
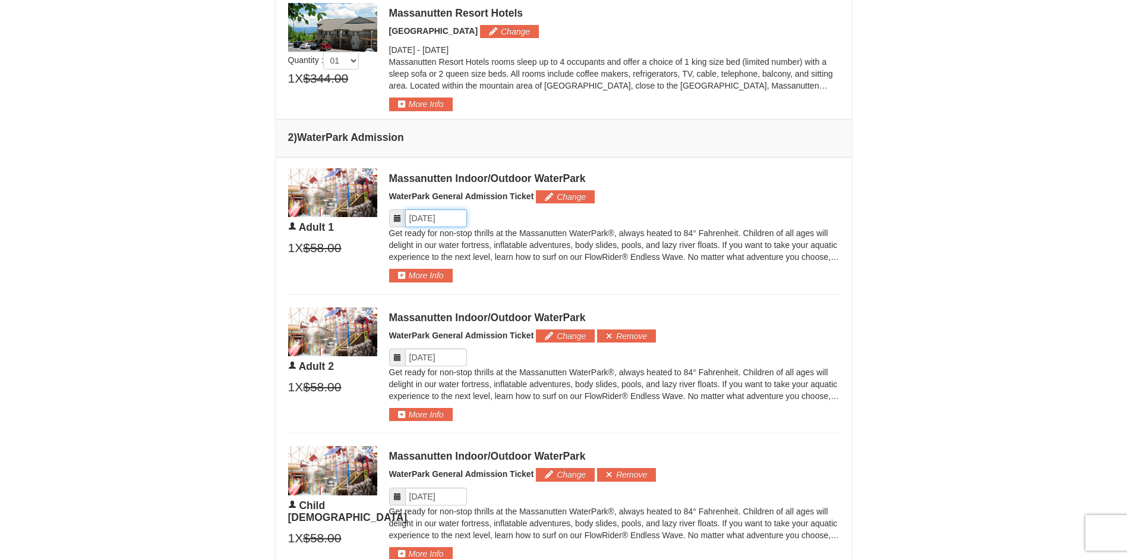
click at [444, 223] on input "Please format dates MM/DD/YYYY" at bounding box center [436, 218] width 62 height 18
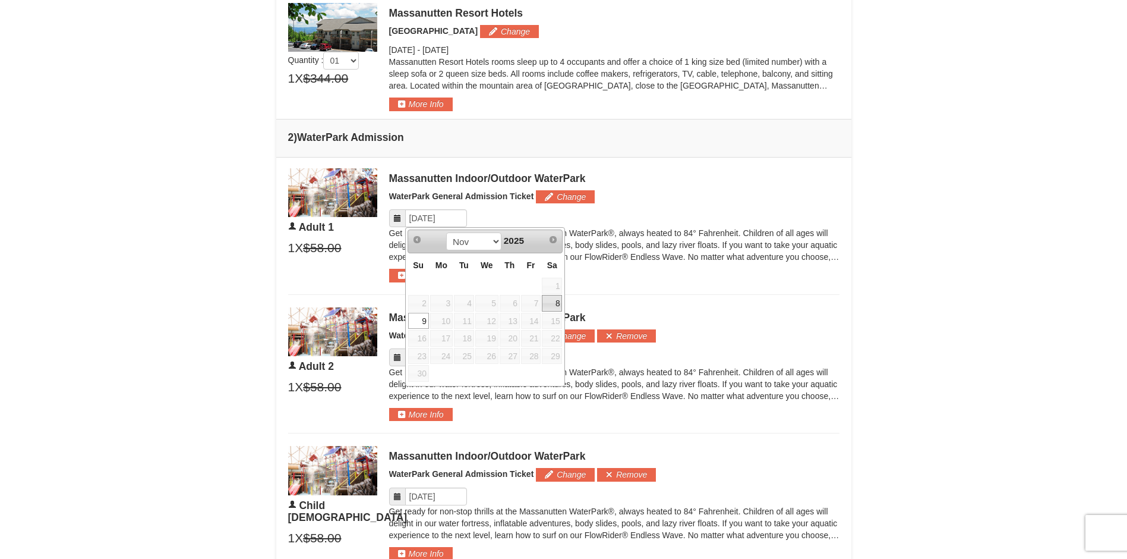
click at [557, 300] on link "8" at bounding box center [552, 303] width 20 height 17
type input "[DATE]"
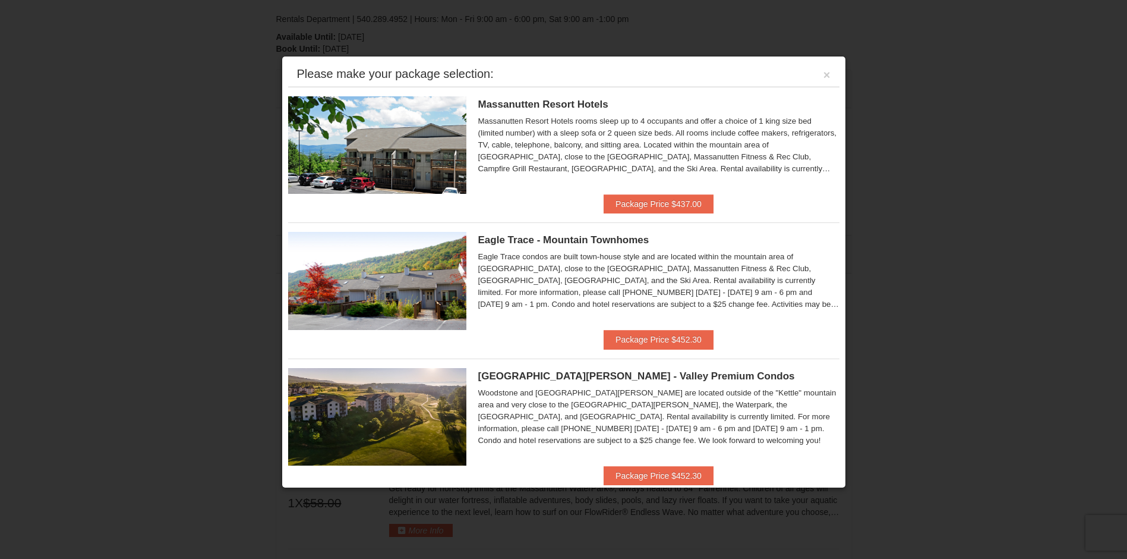
scroll to position [330, 0]
click at [1047, 221] on div at bounding box center [563, 279] width 1127 height 559
click at [824, 75] on button "×" at bounding box center [827, 75] width 7 height 12
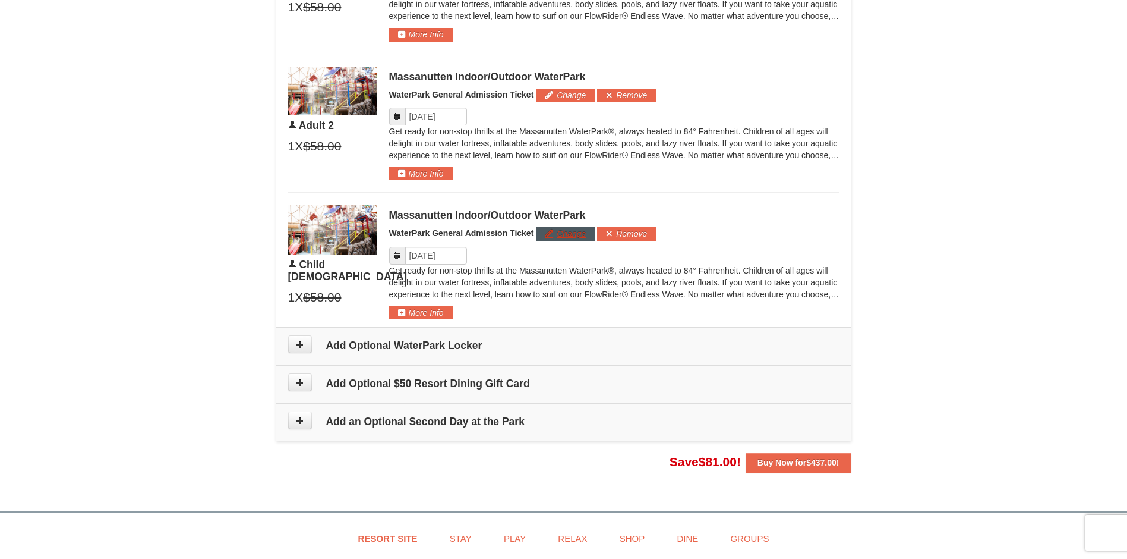
scroll to position [0, 0]
click at [560, 234] on button "Change" at bounding box center [565, 233] width 59 height 13
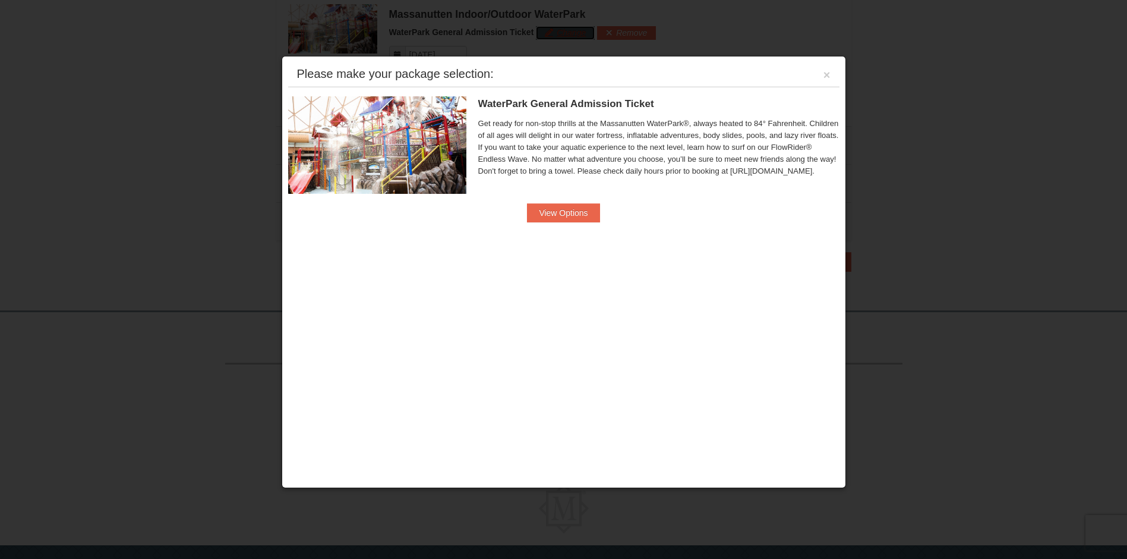
scroll to position [951, 0]
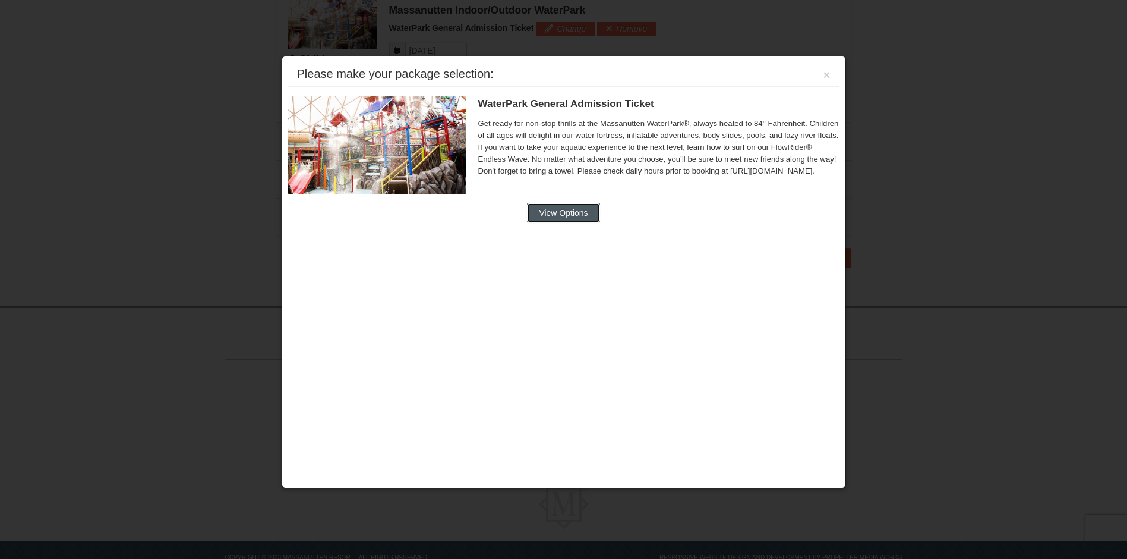
drag, startPoint x: 582, startPoint y: 215, endPoint x: 583, endPoint y: 148, distance: 66.6
click at [583, 215] on button "View Options" at bounding box center [563, 212] width 73 height 19
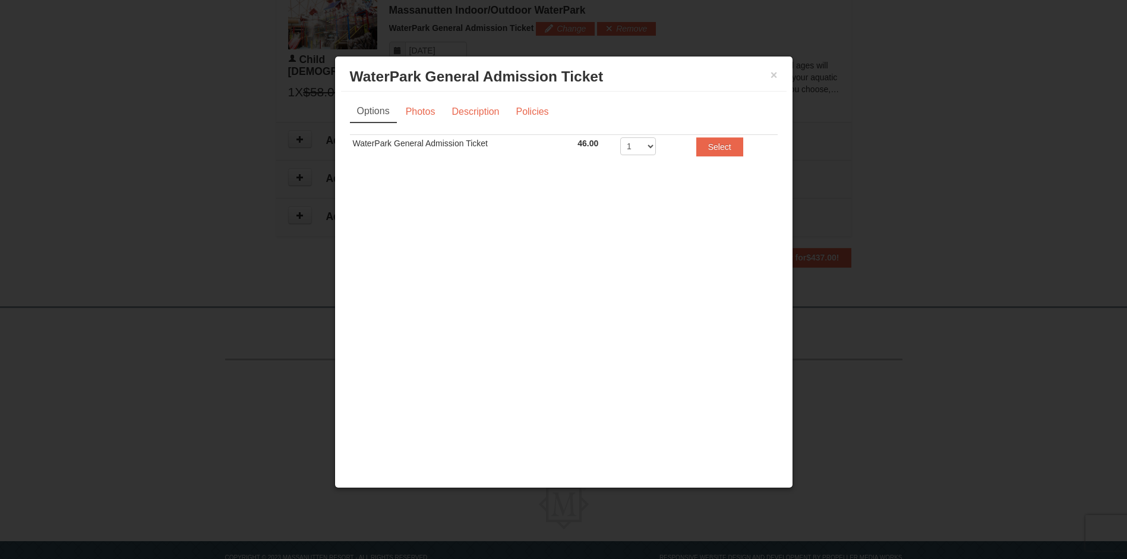
click at [666, 152] on td "1 2 3 4 5 6 7 8" at bounding box center [650, 149] width 67 height 29
click at [472, 154] on td "WaterPark General Admission Ticket" at bounding box center [462, 149] width 225 height 29
drag, startPoint x: 458, startPoint y: 145, endPoint x: 442, endPoint y: 141, distance: 16.4
click at [442, 141] on td "WaterPark General Admission Ticket" at bounding box center [462, 149] width 225 height 29
click at [774, 77] on button "×" at bounding box center [774, 75] width 7 height 12
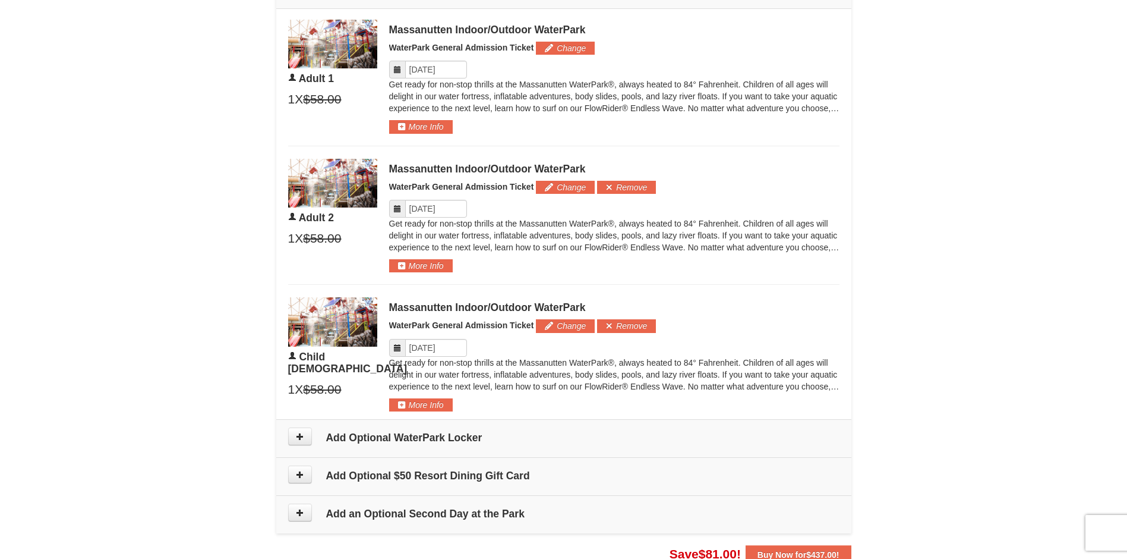
scroll to position [535, 0]
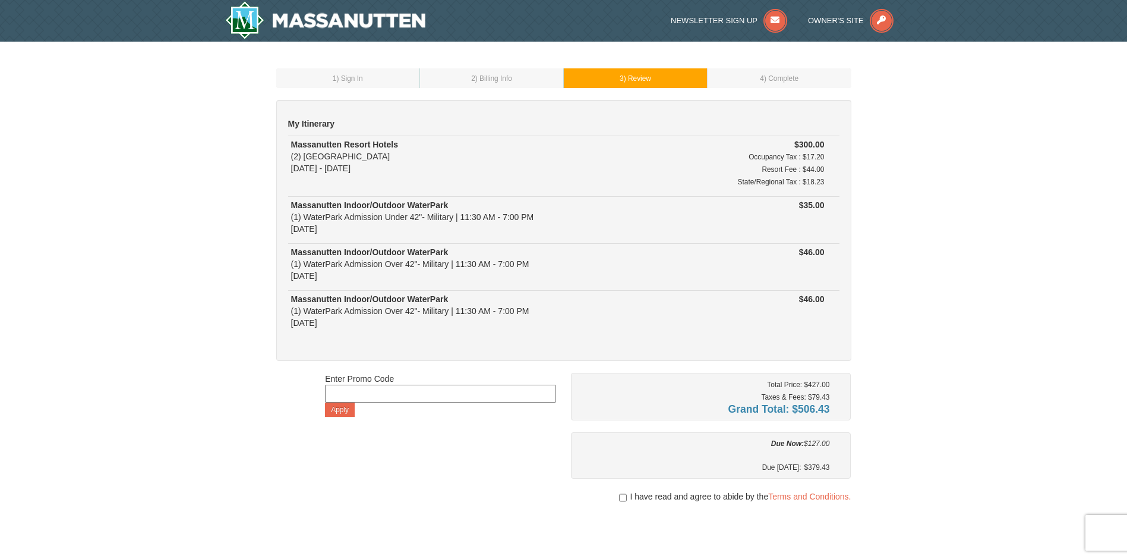
drag, startPoint x: 832, startPoint y: 468, endPoint x: 722, endPoint y: 459, distance: 110.4
click at [722, 459] on div "Due Now: $127.00 Due [DATE]: $379.43" at bounding box center [711, 455] width 280 height 46
click at [962, 313] on div "1 ) Sign In 2 ) Billing Info 3 ) Review ) Complete ×" at bounding box center [563, 345] width 1127 height 606
click at [379, 388] on input at bounding box center [440, 393] width 231 height 18
type input "WPFUNDAY25"
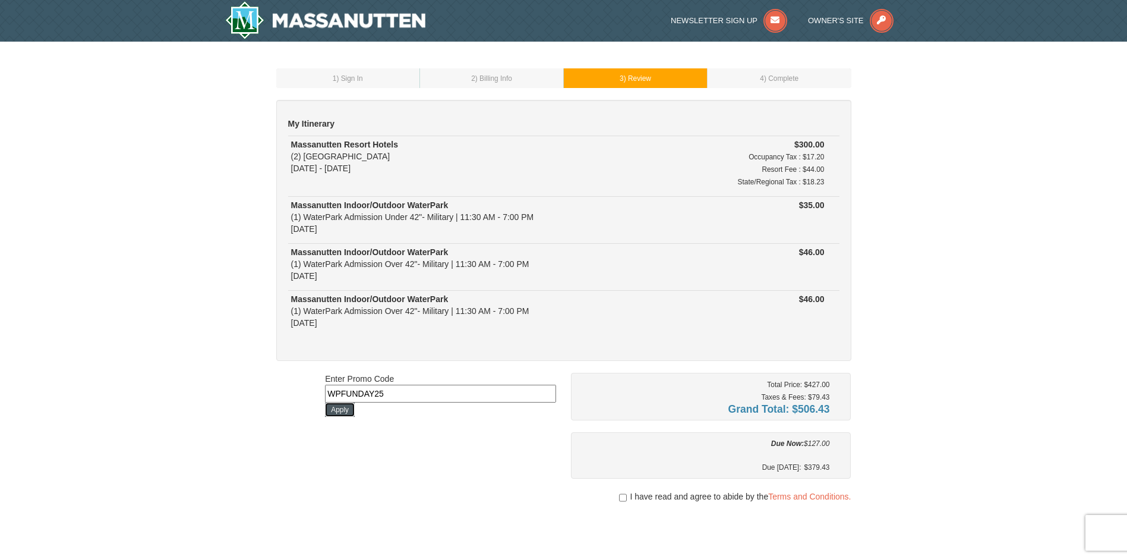
click at [339, 407] on button "Apply" at bounding box center [340, 409] width 30 height 14
click at [422, 383] on div "Enter Promo Code Apply" at bounding box center [440, 395] width 231 height 44
click at [409, 395] on input at bounding box center [440, 393] width 231 height 18
type input "godukes25"
click at [339, 412] on button "Apply" at bounding box center [340, 409] width 30 height 14
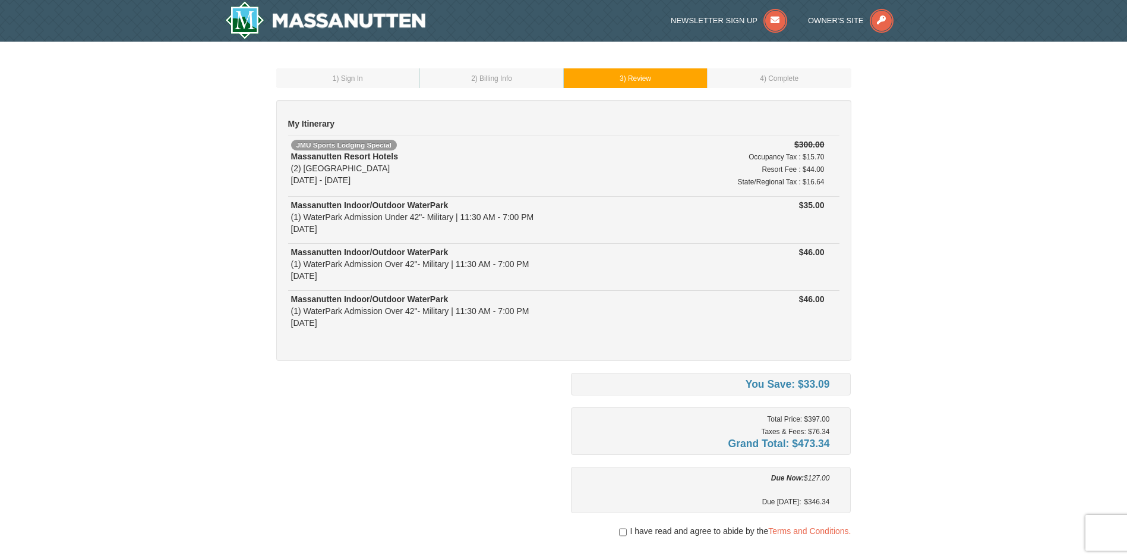
scroll to position [178, 0]
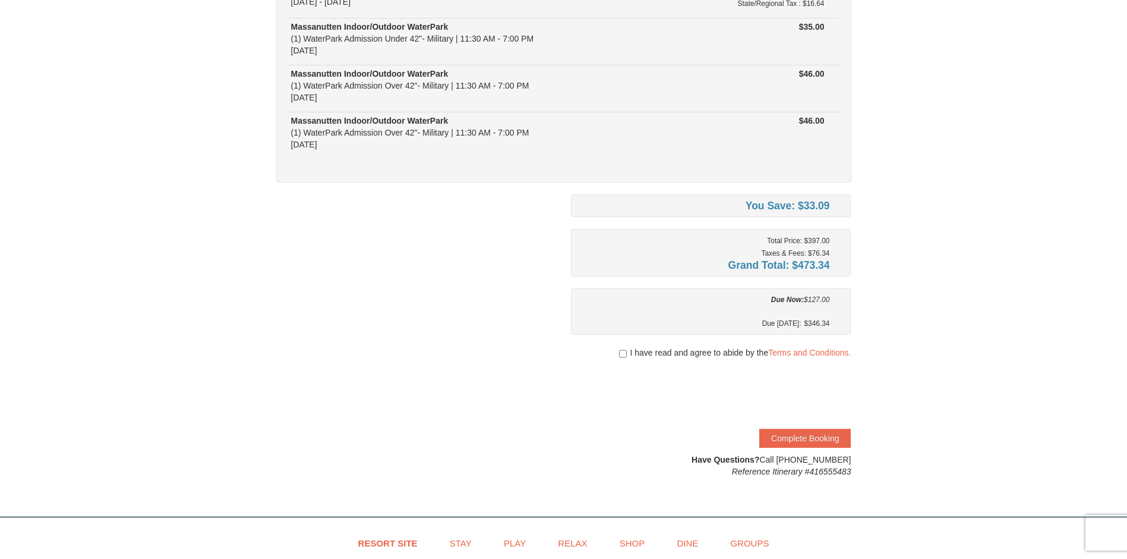
drag, startPoint x: 844, startPoint y: 292, endPoint x: 839, endPoint y: 288, distance: 6.7
click at [839, 288] on div "You Save: $33.09 Total Price: $397.00 Taxes & Fees: $76.34 Grand Total: $473.34…" at bounding box center [711, 335] width 280 height 283
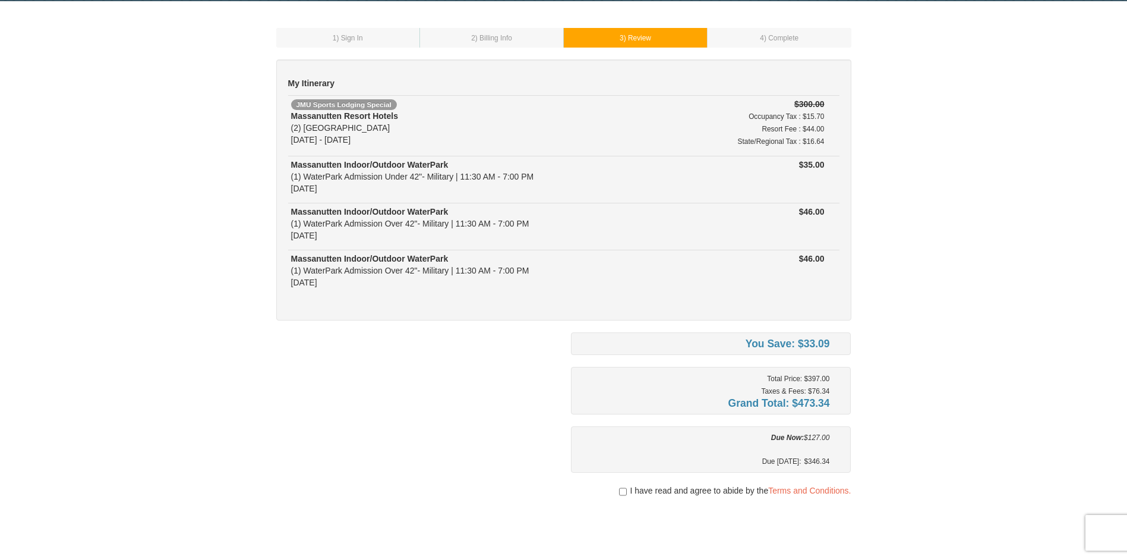
scroll to position [0, 0]
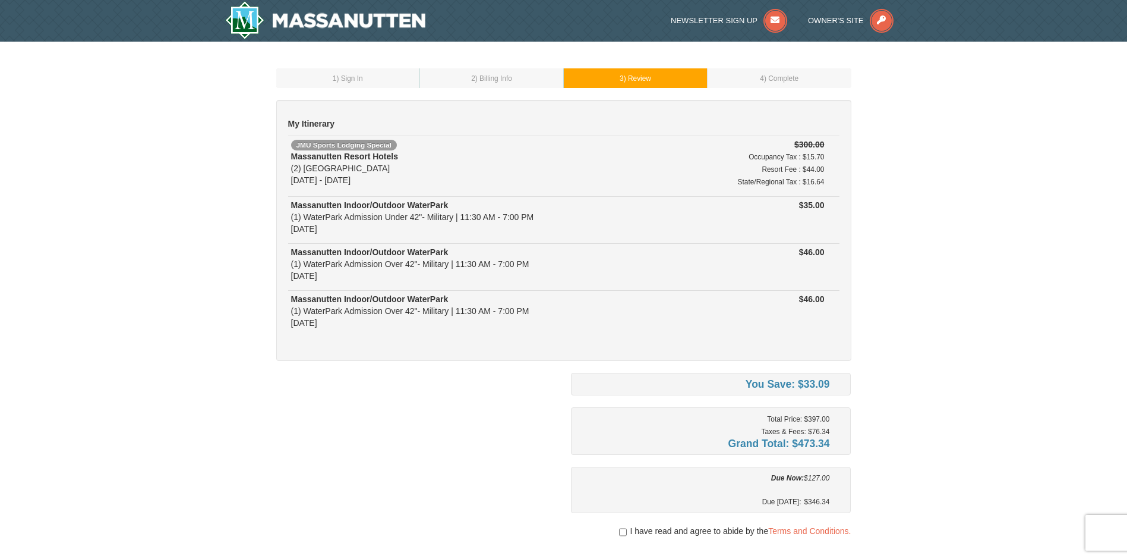
click at [477, 74] on td "2 ) Billing Info" at bounding box center [492, 78] width 144 height 20
click at [510, 96] on div "1 ) Sign In 2 ) Billing Info 3 ) Review ) Complete ×" at bounding box center [563, 361] width 599 height 617
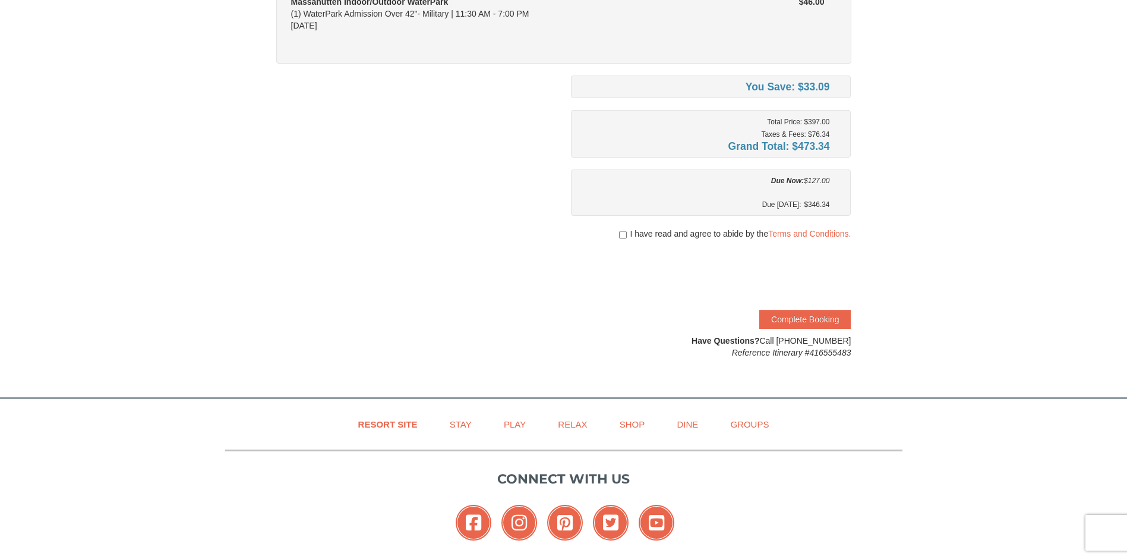
scroll to position [59, 0]
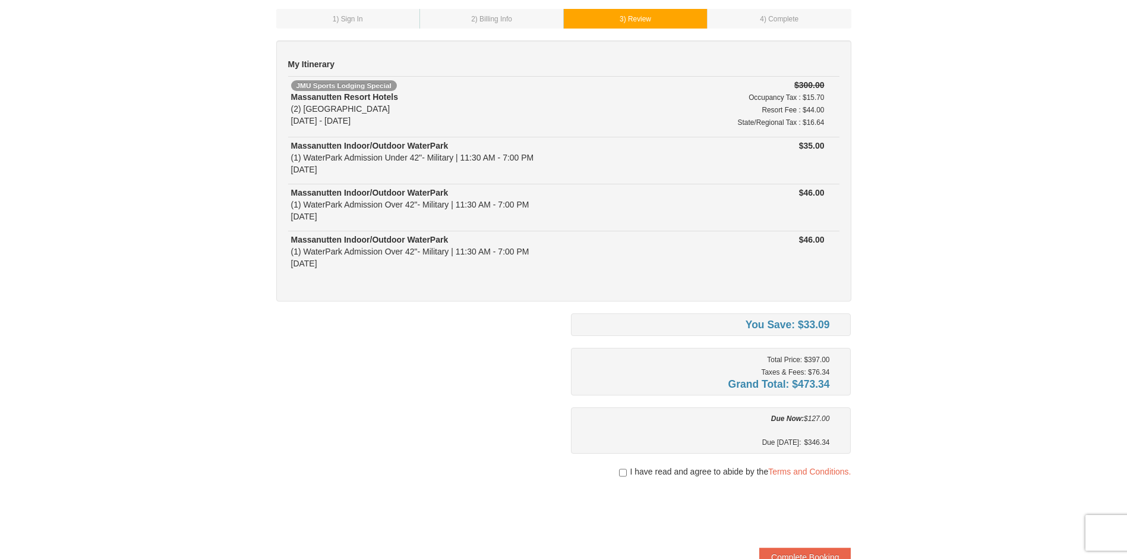
click at [651, 203] on div "Massanutten Indoor/Outdoor WaterPark (1) WaterPark Admission Over 42"- Military…" at bounding box center [482, 205] width 383 height 36
click at [816, 425] on div "Due Now: $127.00" at bounding box center [705, 424] width 250 height 24
click at [616, 472] on div "I have read and agree to abide by the Terms and Conditions." at bounding box center [711, 471] width 280 height 12
click at [623, 475] on input "checkbox" at bounding box center [623, 473] width 8 height 10
checkbox input "true"
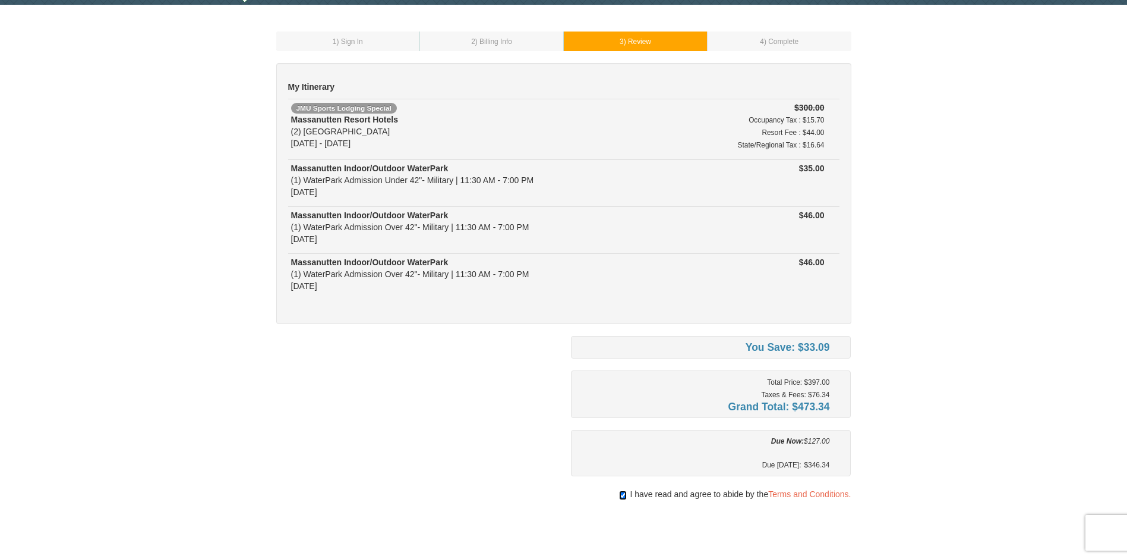
scroll to position [0, 0]
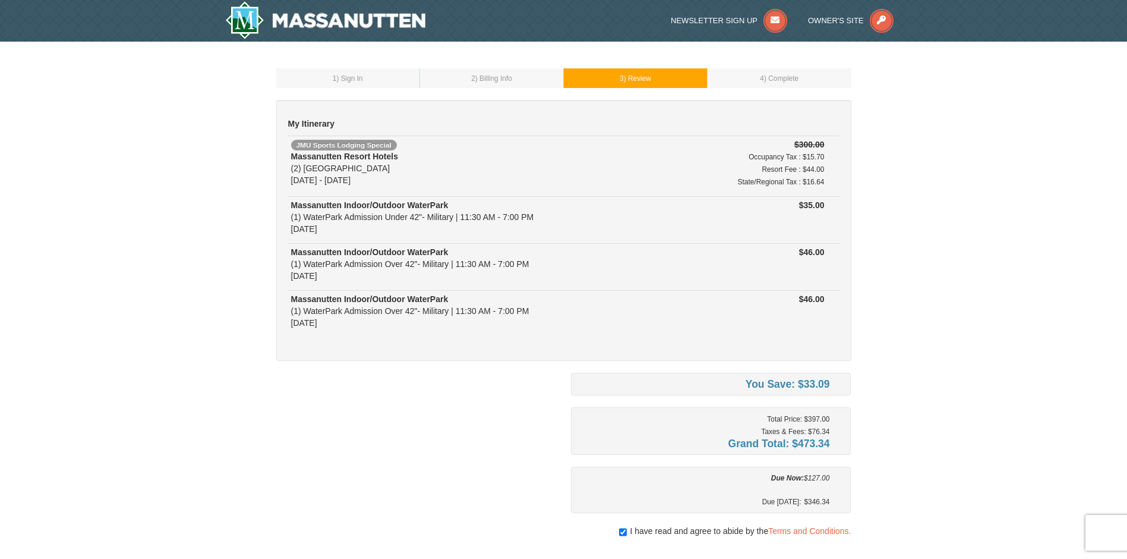
drag, startPoint x: 1063, startPoint y: 216, endPoint x: 900, endPoint y: 233, distance: 163.1
click at [900, 233] on div "1 ) Sign In 2 ) Billing Info 3 ) Review ) Complete ×" at bounding box center [563, 362] width 1127 height 641
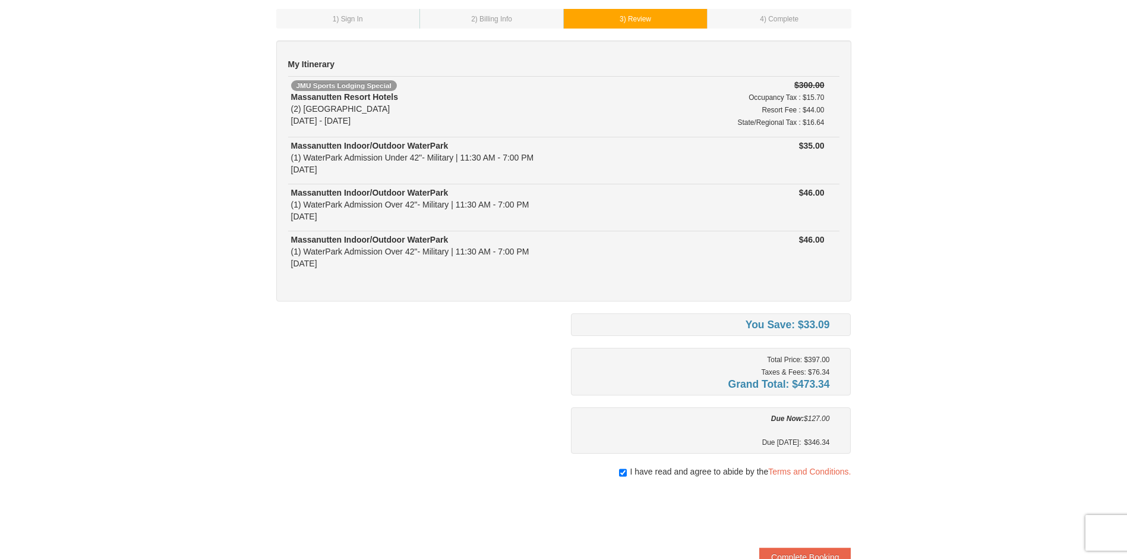
drag, startPoint x: 346, startPoint y: 162, endPoint x: 406, endPoint y: 165, distance: 59.5
click at [406, 165] on div "Massanutten Indoor/Outdoor WaterPark (1) WaterPark Admission Under 42"- Militar…" at bounding box center [482, 158] width 383 height 36
drag, startPoint x: 406, startPoint y: 165, endPoint x: 430, endPoint y: 208, distance: 49.5
click at [430, 208] on div "Massanutten Indoor/Outdoor WaterPark (1) WaterPark Admission Over 42"- Military…" at bounding box center [482, 205] width 383 height 36
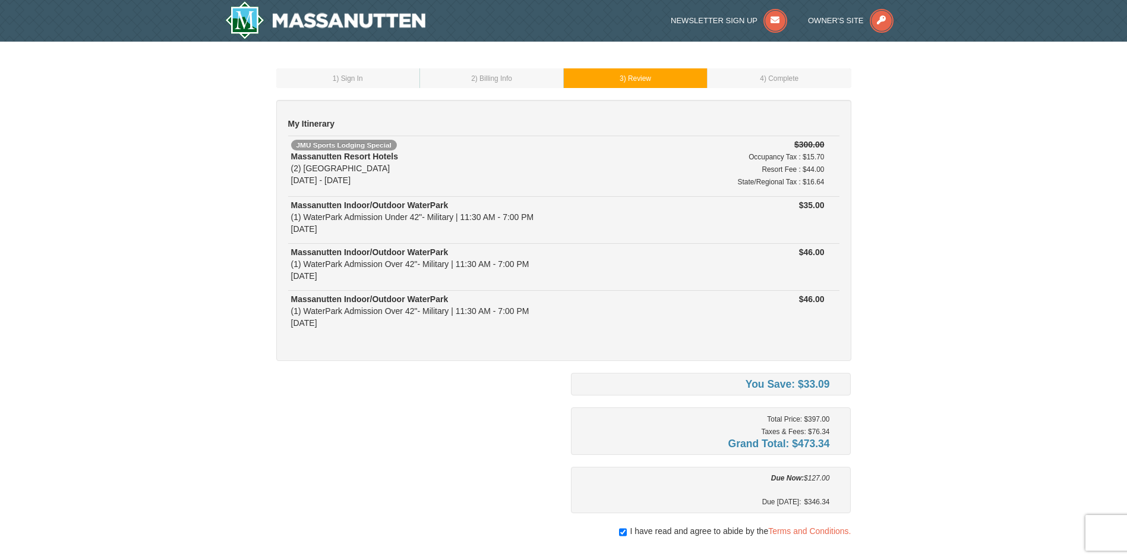
scroll to position [119, 0]
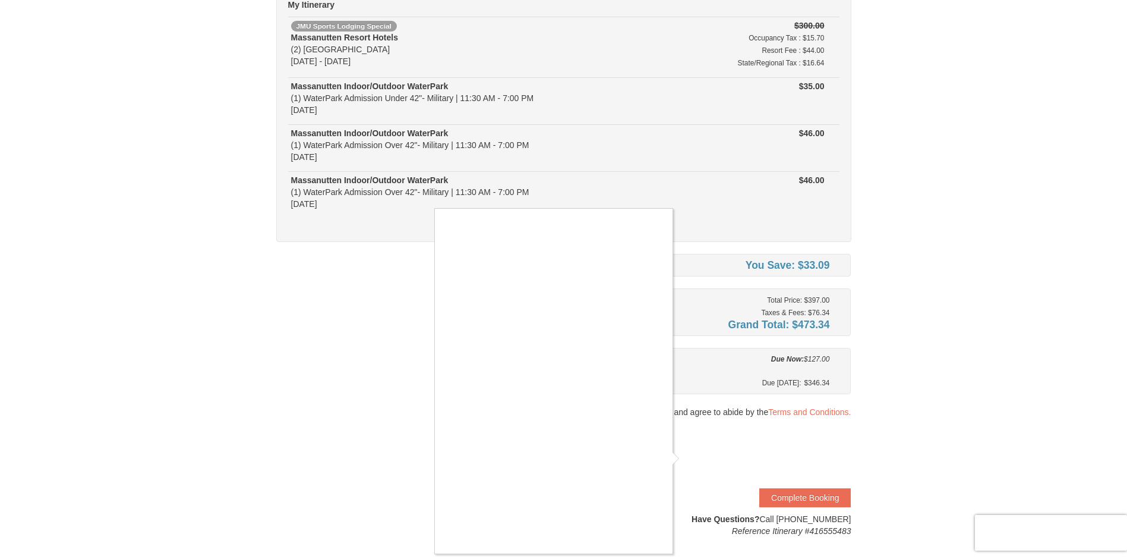
click at [680, 447] on div at bounding box center [563, 279] width 1127 height 559
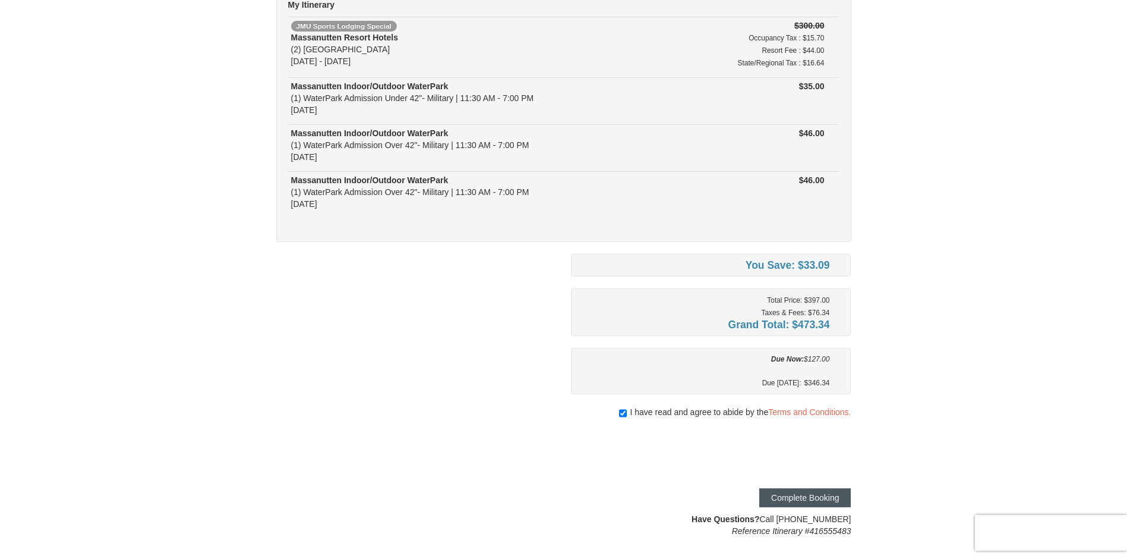
click at [772, 488] on button "Complete Booking" at bounding box center [805, 497] width 92 height 19
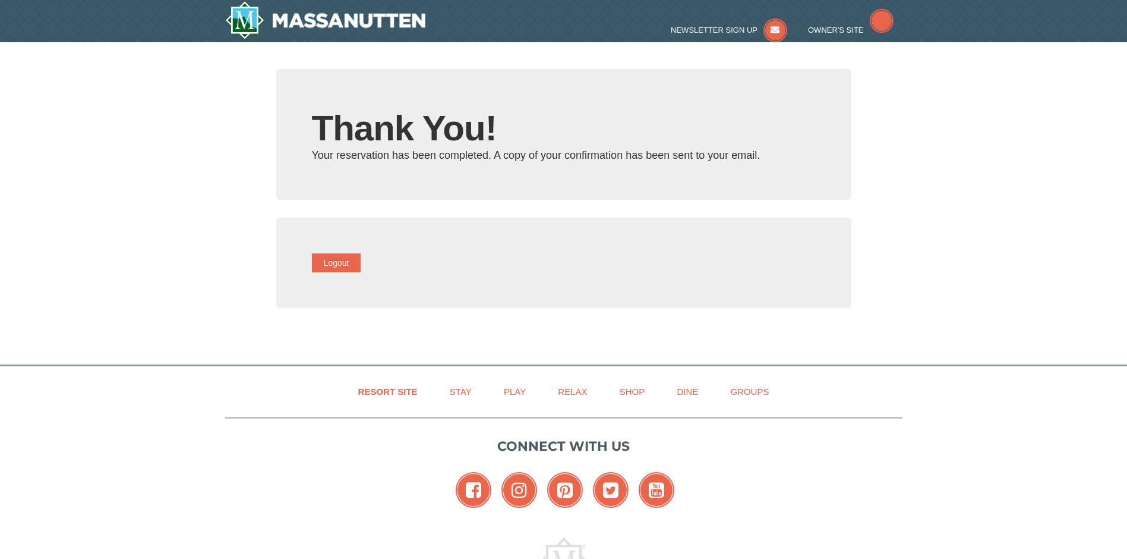
type input "[EMAIL_ADDRESS][DOMAIN_NAME]"
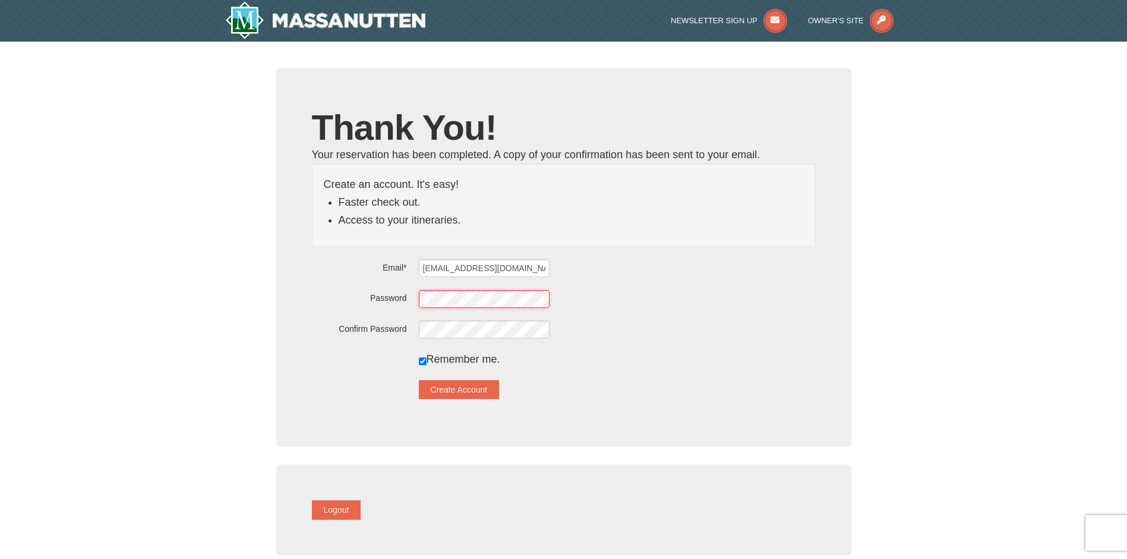
click at [427, 300] on div "Password" at bounding box center [564, 298] width 504 height 18
click at [354, 308] on form "Email* nykeishahogg@gmail.com Password Confirm Password Remember me. Create Acc…" at bounding box center [564, 329] width 504 height 140
click at [455, 391] on button "Create Account" at bounding box center [459, 389] width 81 height 19
